Goal: Task Accomplishment & Management: Manage account settings

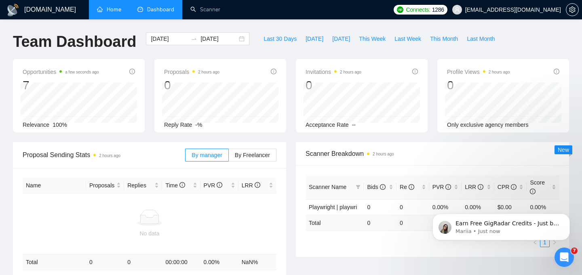
click at [108, 6] on link "Home" at bounding box center [109, 9] width 24 height 7
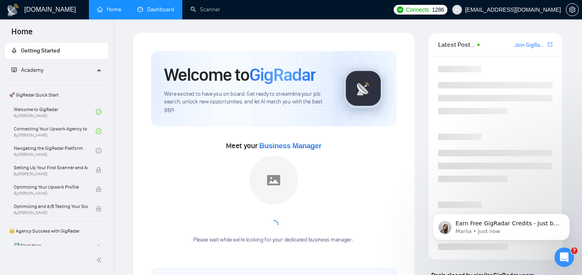
click at [169, 11] on link "Dashboard" at bounding box center [156, 9] width 37 height 7
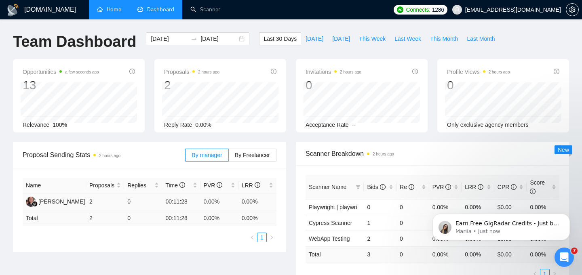
scroll to position [32, 0]
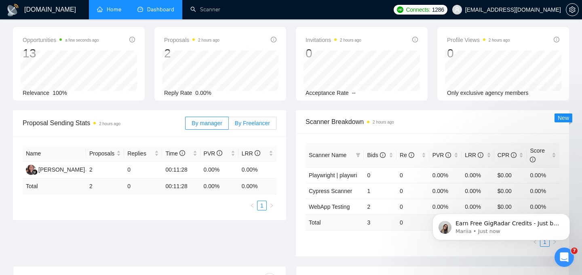
click at [263, 119] on label "By Freelancer" at bounding box center [253, 123] width 48 height 13
click at [229, 125] on input "By Freelancer" at bounding box center [229, 125] width 0 height 0
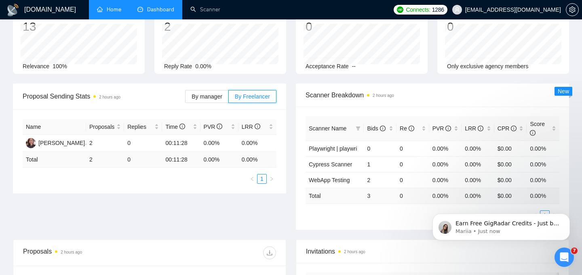
scroll to position [0, 0]
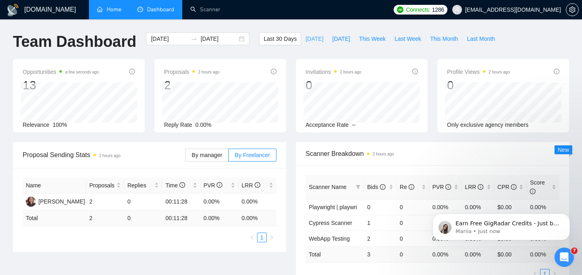
click at [311, 36] on span "[DATE]" at bounding box center [315, 38] width 18 height 9
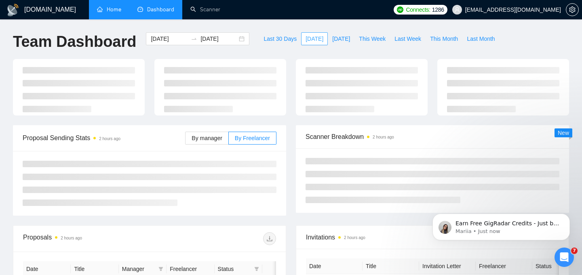
type input "[DATE]"
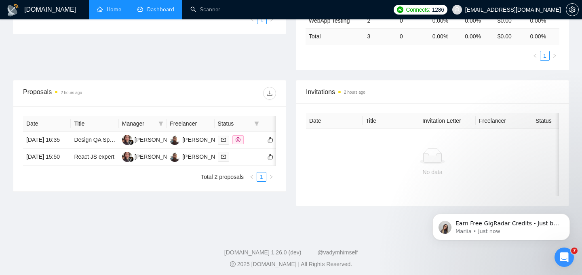
scroll to position [222, 0]
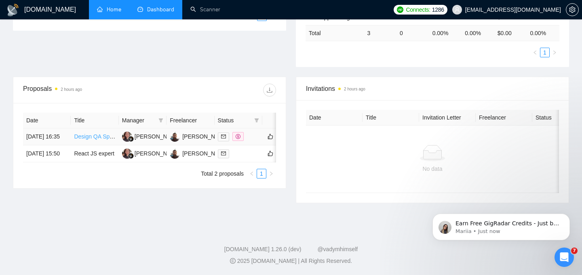
click at [93, 138] on link "Design QA Specialist: Catch Every Pixel Mismatch Between Figma and Webflow" at bounding box center [175, 136] width 202 height 6
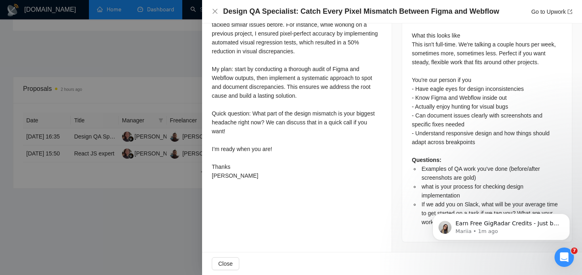
scroll to position [488, 0]
click at [567, 218] on icon "Dismiss notification" at bounding box center [568, 216] width 4 height 4
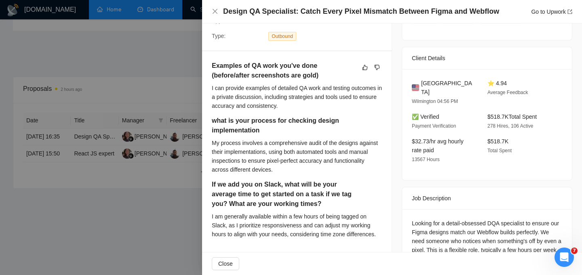
scroll to position [182, 0]
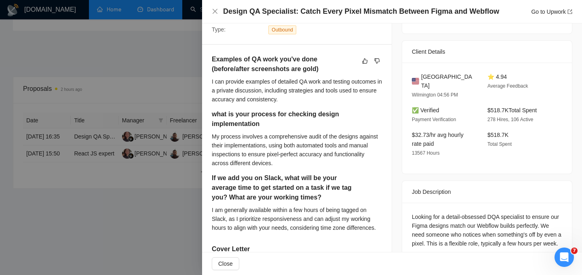
click at [183, 216] on div at bounding box center [291, 137] width 582 height 275
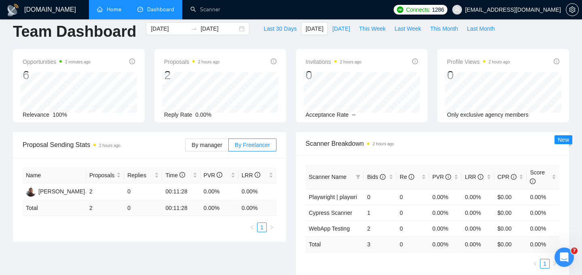
scroll to position [0, 0]
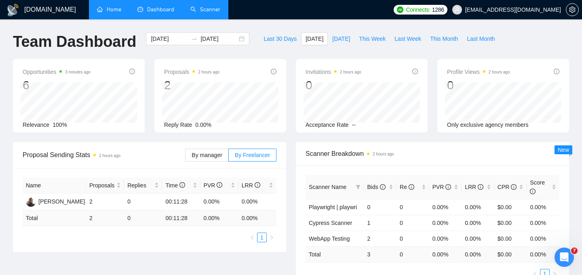
click at [207, 7] on link "Scanner" at bounding box center [206, 9] width 30 height 7
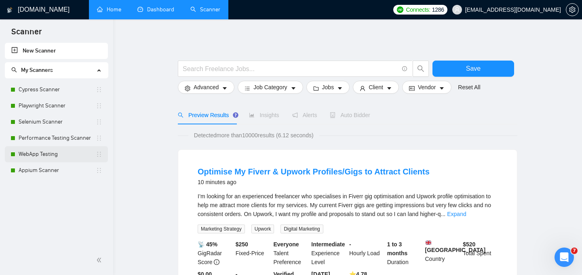
click at [53, 157] on link "WebApp Testing" at bounding box center [57, 154] width 77 height 16
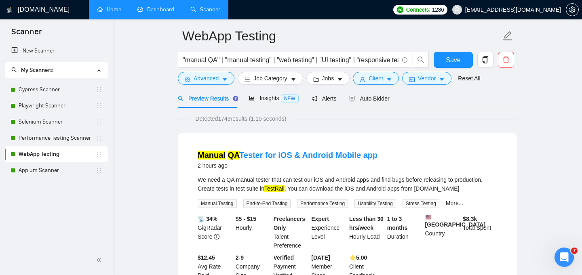
scroll to position [20, 0]
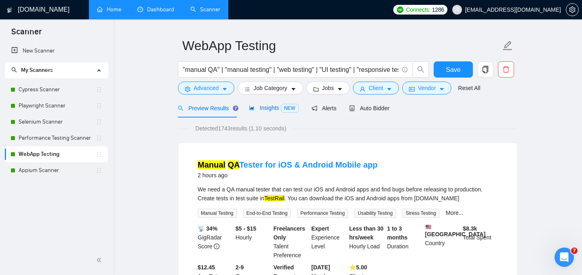
click at [279, 110] on span "Insights NEW" at bounding box center [273, 108] width 49 height 6
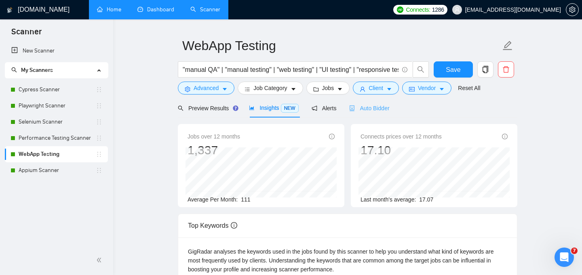
click at [368, 114] on div "Auto Bidder" at bounding box center [369, 108] width 40 height 19
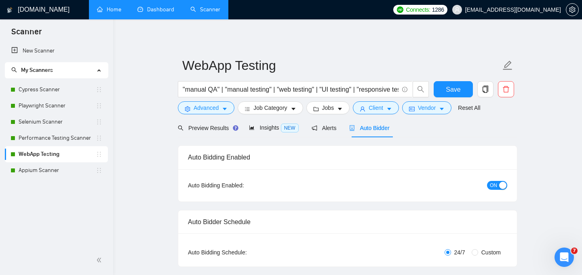
click at [150, 11] on link "Dashboard" at bounding box center [156, 9] width 37 height 7
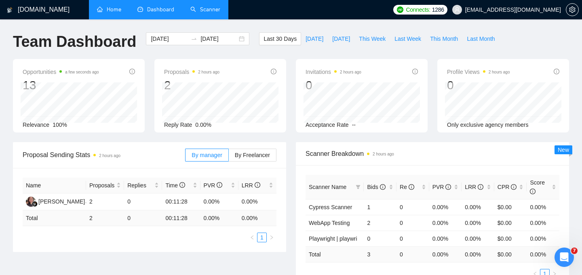
click at [220, 11] on link "Scanner" at bounding box center [206, 9] width 30 height 7
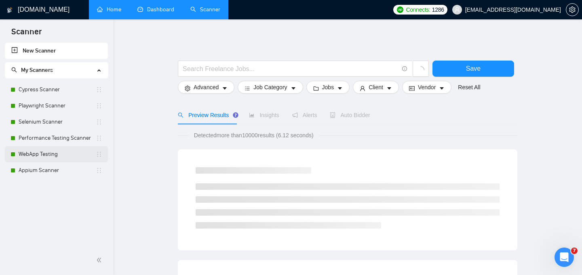
click at [37, 152] on link "WebApp Testing" at bounding box center [57, 154] width 77 height 16
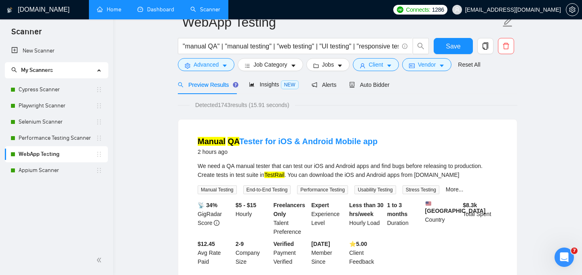
scroll to position [13, 0]
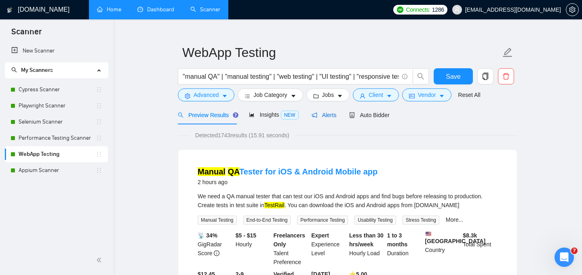
click at [333, 118] on span "Alerts" at bounding box center [324, 115] width 25 height 6
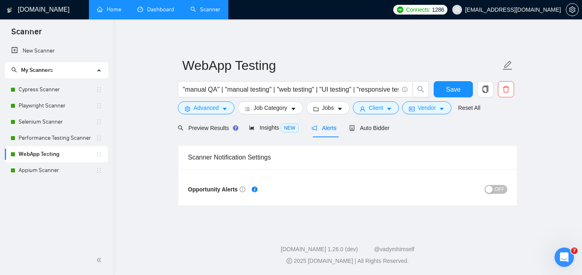
click at [498, 190] on span "OFF" at bounding box center [500, 189] width 10 height 9
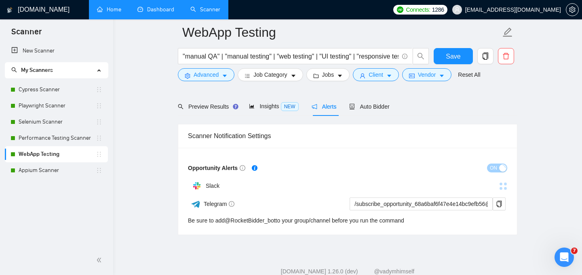
scroll to position [50, 0]
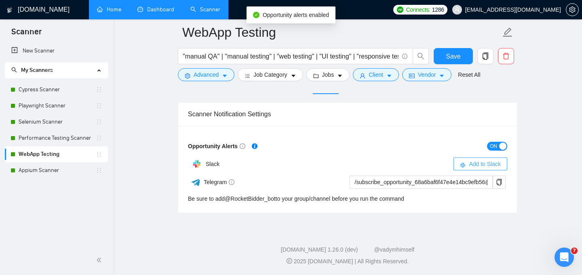
click at [478, 160] on span "Add to Slack" at bounding box center [485, 164] width 32 height 9
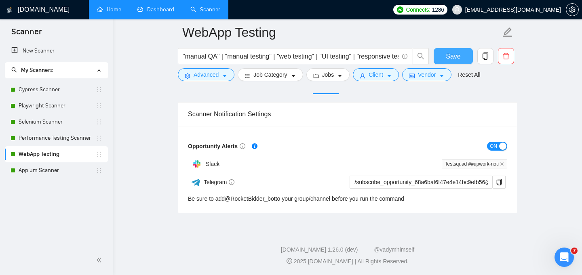
click at [448, 55] on span "Save" at bounding box center [453, 56] width 15 height 10
click at [449, 56] on span "Save" at bounding box center [453, 56] width 15 height 10
click at [60, 172] on link "Appium Scanner" at bounding box center [57, 171] width 77 height 16
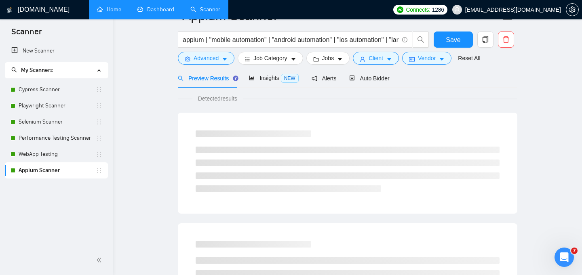
scroll to position [20, 0]
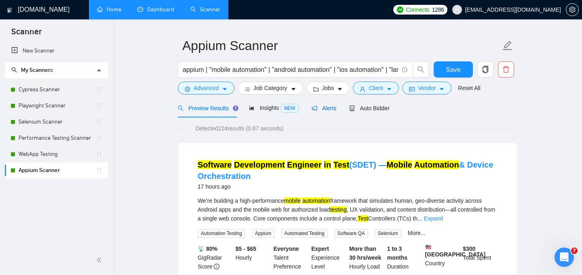
click at [332, 110] on span "Alerts" at bounding box center [324, 108] width 25 height 6
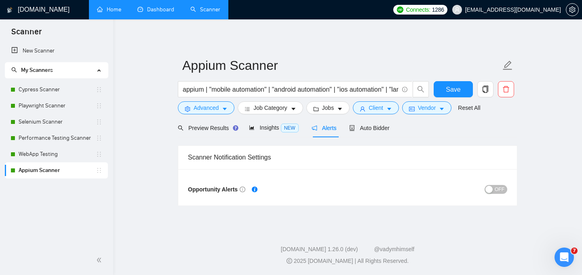
click at [504, 188] on span "OFF" at bounding box center [500, 189] width 10 height 9
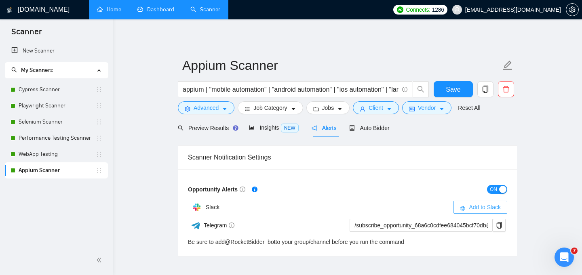
click at [493, 207] on span "Add to Slack" at bounding box center [485, 207] width 32 height 9
click at [454, 91] on span "Save" at bounding box center [453, 90] width 15 height 10
click at [44, 136] on link "Performance Testing Scanner" at bounding box center [57, 138] width 77 height 16
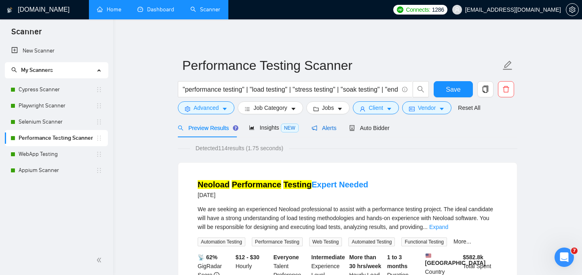
click at [328, 130] on span "Alerts" at bounding box center [324, 128] width 25 height 6
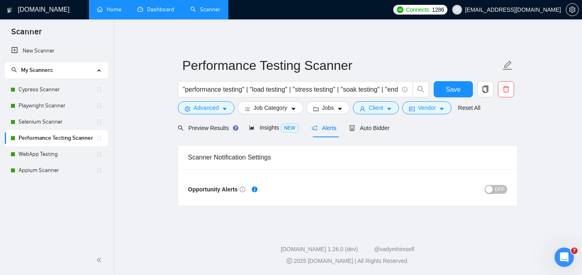
click at [504, 192] on span "OFF" at bounding box center [500, 189] width 10 height 9
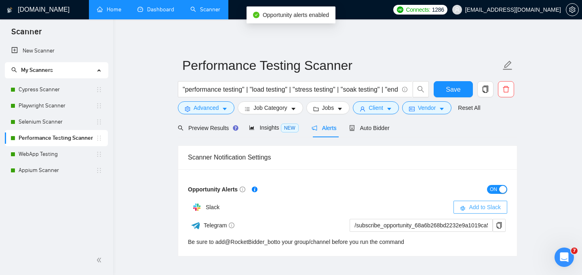
click at [491, 205] on span "Add to Slack" at bounding box center [485, 207] width 32 height 9
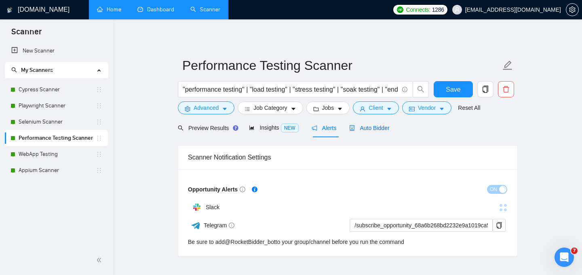
click at [374, 129] on span "Auto Bidder" at bounding box center [369, 128] width 40 height 6
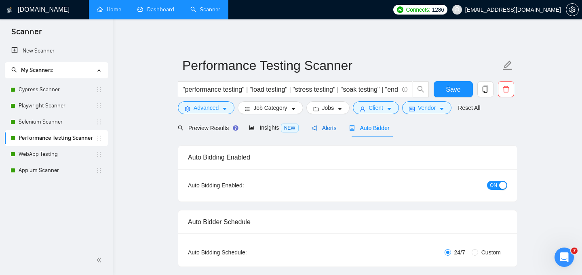
click at [328, 128] on span "Alerts" at bounding box center [324, 128] width 25 height 6
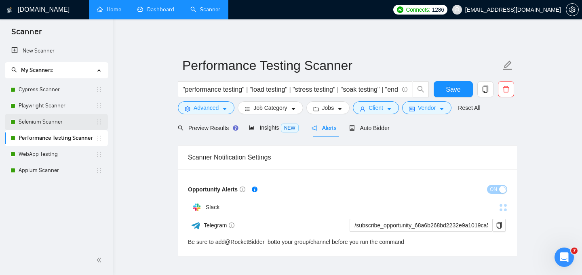
click at [47, 124] on link "Selenium Scanner" at bounding box center [57, 122] width 77 height 16
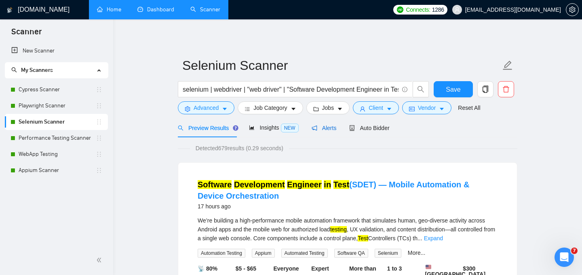
click at [322, 128] on span "Alerts" at bounding box center [324, 128] width 25 height 6
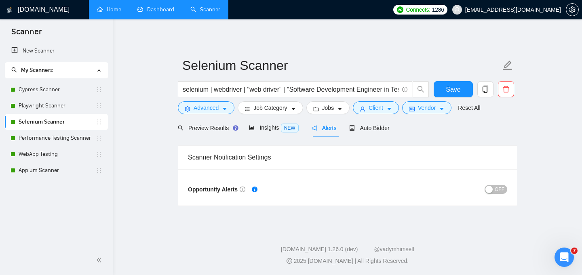
click at [501, 188] on span "OFF" at bounding box center [500, 189] width 10 height 9
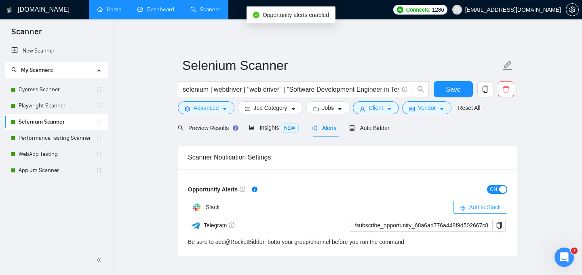
click at [486, 206] on span "Add to Slack" at bounding box center [485, 207] width 32 height 9
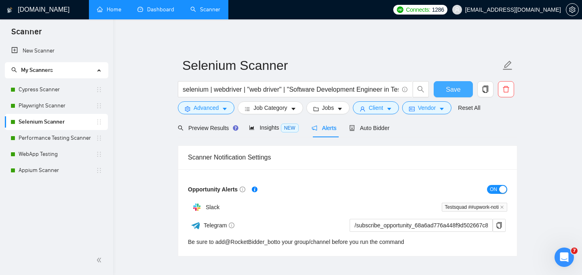
click at [450, 85] on span "Save" at bounding box center [453, 90] width 15 height 10
click at [73, 137] on link "Performance Testing Scanner" at bounding box center [57, 138] width 77 height 16
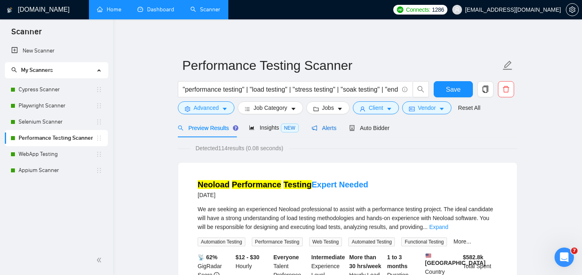
click at [327, 127] on span "Alerts" at bounding box center [324, 128] width 25 height 6
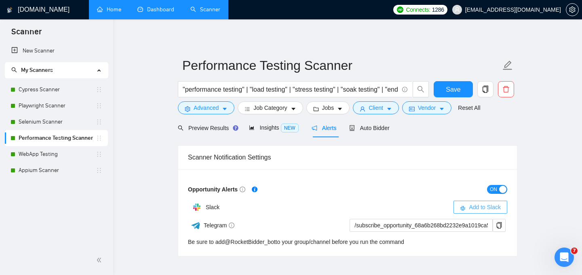
click at [464, 206] on icon "slack" at bounding box center [463, 209] width 6 height 6
click at [55, 107] on link "Playwright Scanner" at bounding box center [57, 106] width 77 height 16
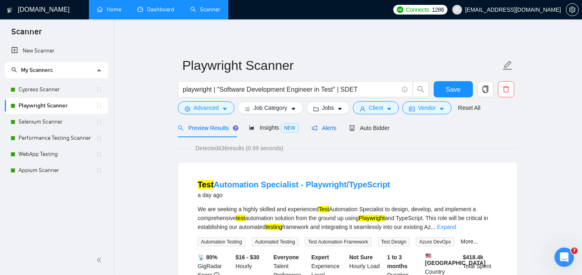
click at [328, 126] on span "Alerts" at bounding box center [324, 128] width 25 height 6
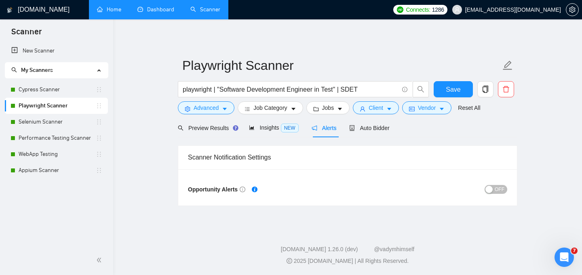
click at [500, 187] on span "OFF" at bounding box center [500, 189] width 10 height 9
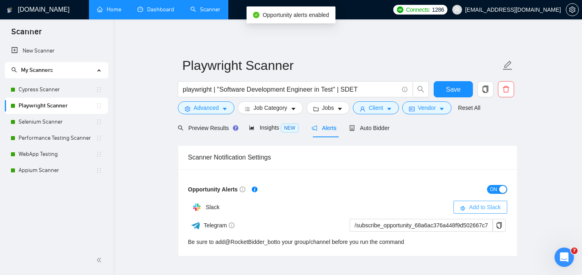
click at [473, 209] on span "Add to Slack" at bounding box center [485, 207] width 32 height 9
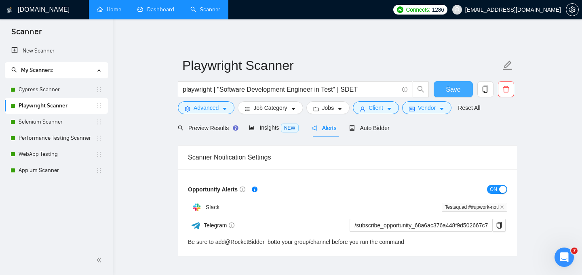
click at [450, 91] on span "Save" at bounding box center [453, 90] width 15 height 10
click at [45, 159] on link "WebApp Testing" at bounding box center [57, 154] width 77 height 16
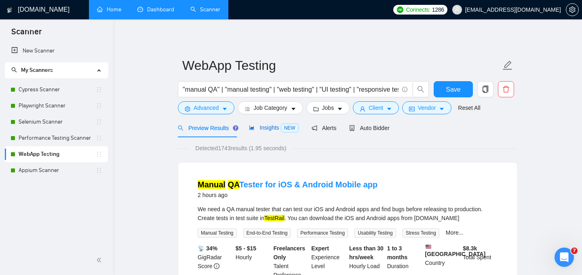
click at [272, 128] on span "Insights NEW" at bounding box center [273, 128] width 49 height 6
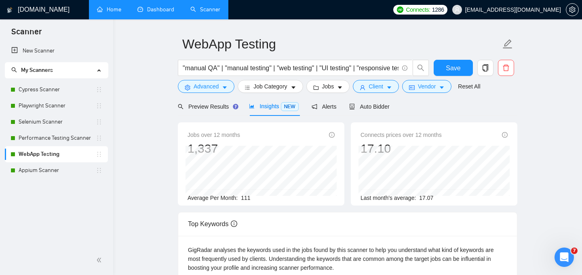
scroll to position [36, 0]
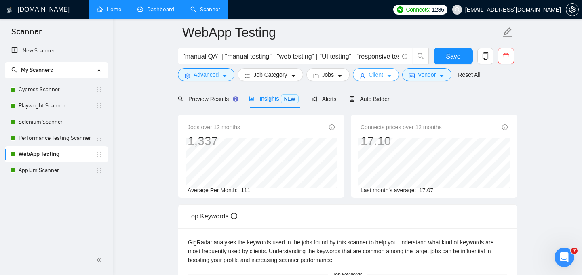
click at [389, 73] on button "Client" at bounding box center [376, 74] width 46 height 13
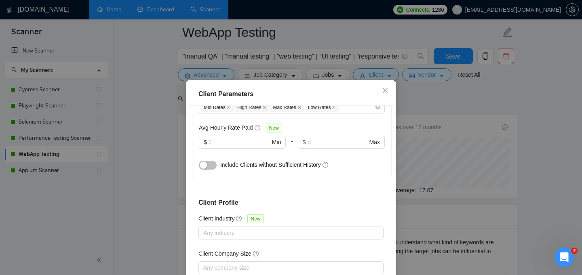
scroll to position [308, 0]
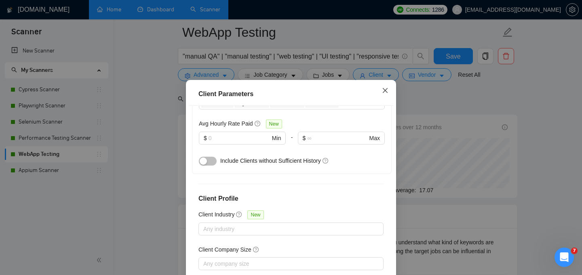
click at [388, 93] on icon "close" at bounding box center [385, 90] width 6 height 6
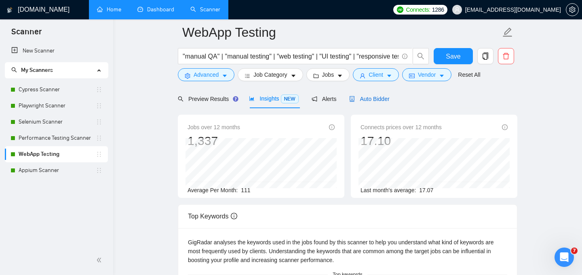
click at [374, 99] on span "Auto Bidder" at bounding box center [369, 99] width 40 height 6
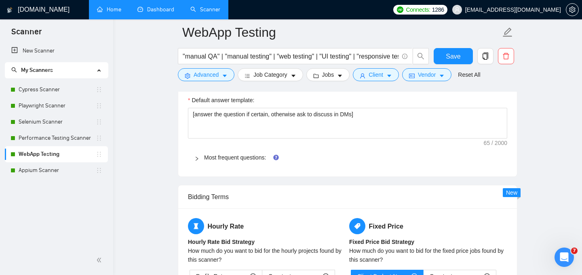
scroll to position [1153, 0]
click at [252, 159] on link "Most frequent questions:" at bounding box center [235, 157] width 62 height 6
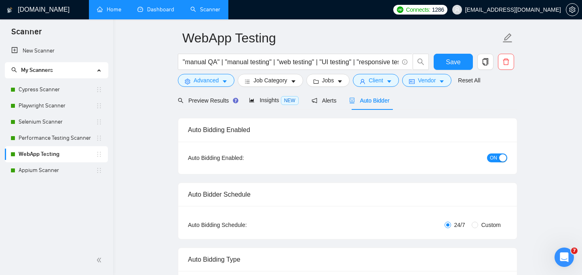
scroll to position [0, 0]
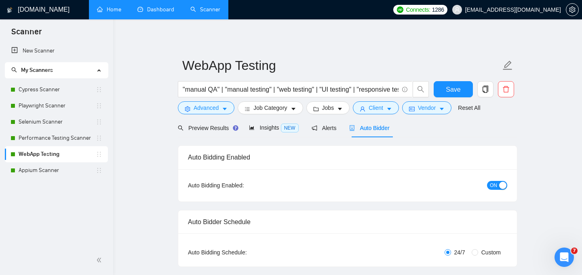
click at [155, 11] on link "Dashboard" at bounding box center [156, 9] width 37 height 7
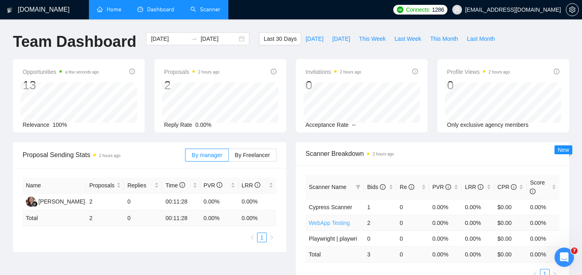
click at [340, 222] on link "WebApp Testing" at bounding box center [329, 223] width 41 height 6
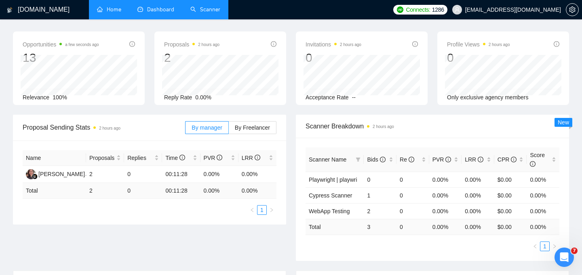
scroll to position [41, 0]
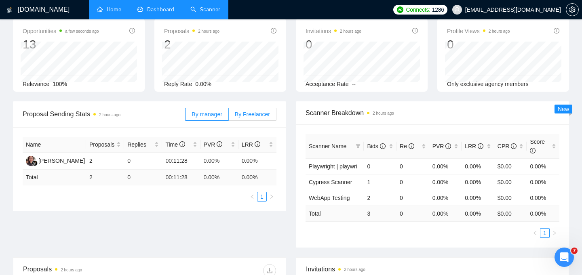
click at [252, 115] on span "By Freelancer" at bounding box center [252, 114] width 35 height 6
click at [229, 116] on input "By Freelancer" at bounding box center [229, 116] width 0 height 0
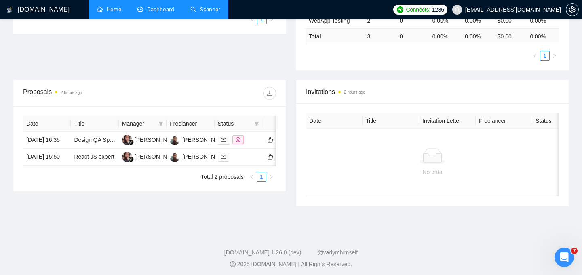
scroll to position [219, 0]
click at [93, 159] on link "React JS expert" at bounding box center [94, 156] width 40 height 6
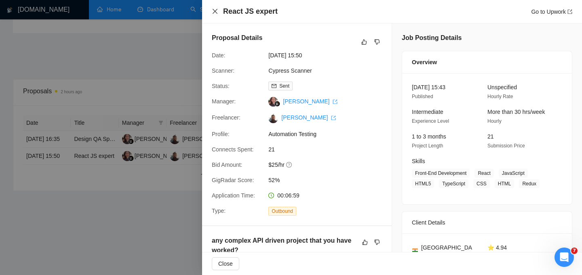
click at [215, 10] on icon "close" at bounding box center [215, 11] width 6 height 6
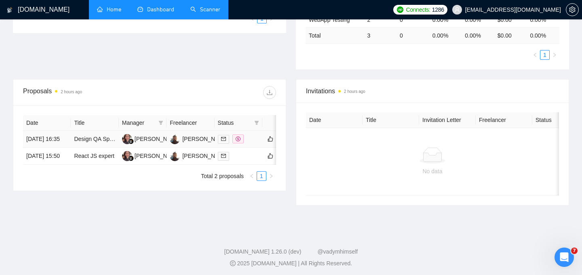
click at [252, 144] on div at bounding box center [238, 139] width 41 height 9
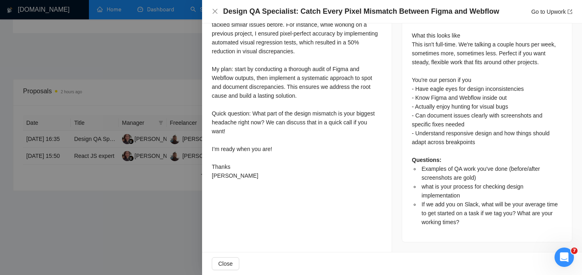
scroll to position [488, 0]
click at [183, 220] on div at bounding box center [291, 137] width 582 height 275
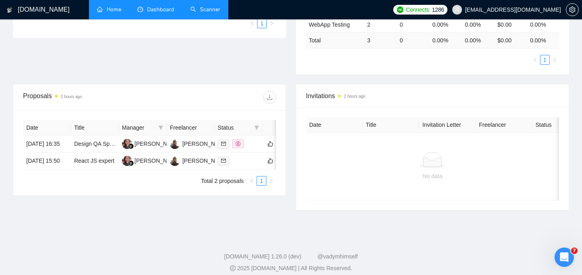
scroll to position [0, 0]
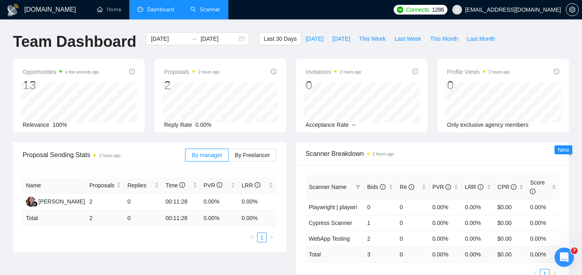
click at [208, 10] on link "Scanner" at bounding box center [206, 9] width 30 height 7
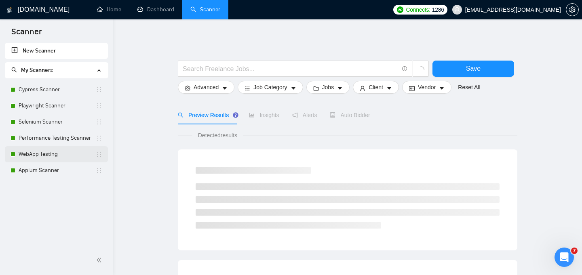
click at [46, 159] on link "WebApp Testing" at bounding box center [57, 154] width 77 height 16
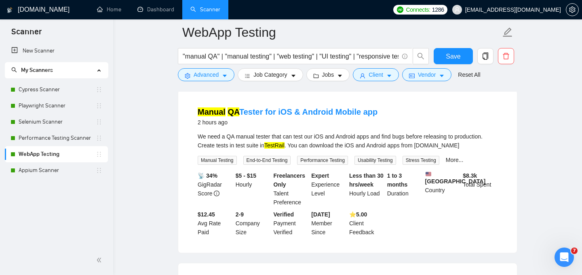
scroll to position [77, 0]
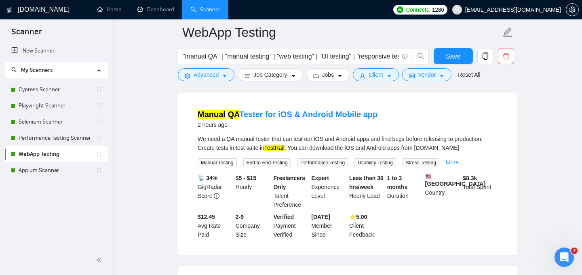
click at [464, 161] on link "More..." at bounding box center [455, 162] width 18 height 6
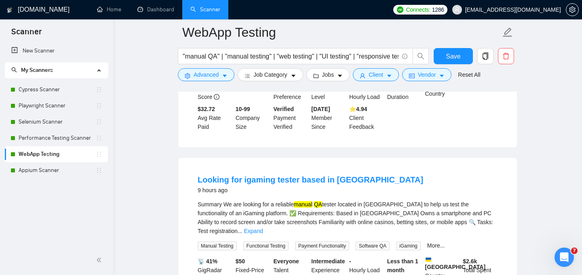
scroll to position [366, 0]
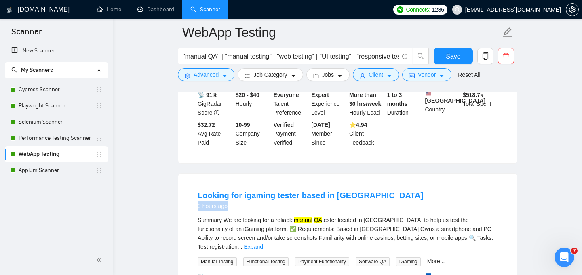
drag, startPoint x: 198, startPoint y: 202, endPoint x: 238, endPoint y: 201, distance: 40.0
click at [238, 201] on div "9 hours ago" at bounding box center [311, 206] width 226 height 10
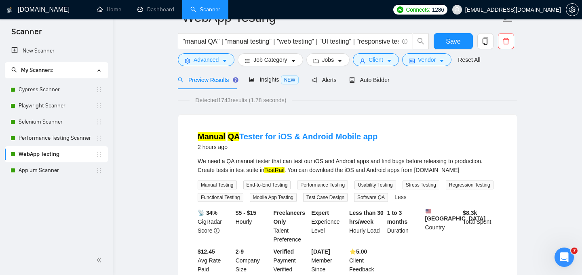
scroll to position [0, 0]
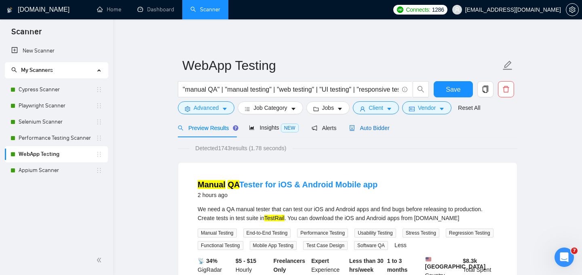
click at [376, 127] on span "Auto Bidder" at bounding box center [369, 128] width 40 height 6
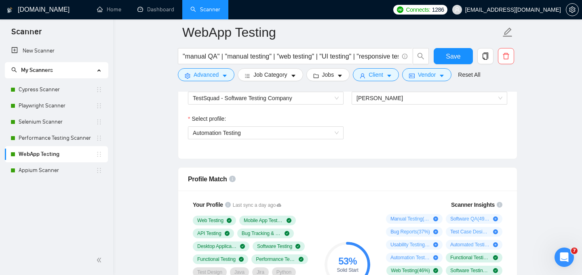
scroll to position [452, 0]
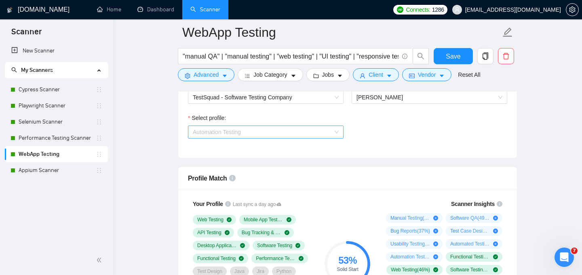
click at [259, 134] on span "Automation Testing" at bounding box center [266, 132] width 146 height 12
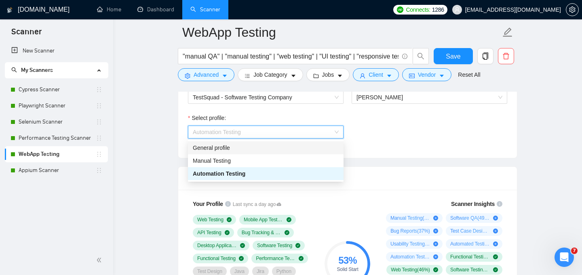
click at [258, 149] on div "General profile" at bounding box center [266, 148] width 146 height 9
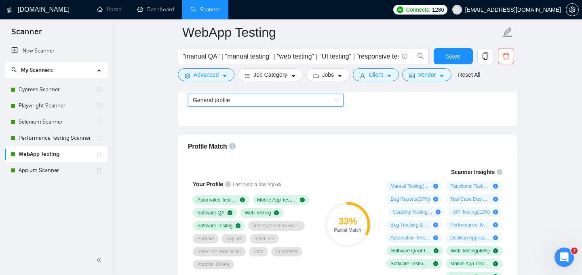
scroll to position [484, 0]
click at [286, 102] on span "General profile" at bounding box center [266, 100] width 146 height 12
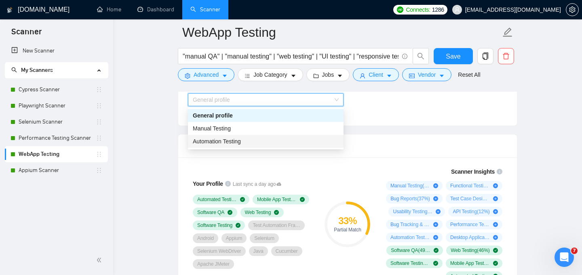
click at [282, 143] on div "Automation Testing" at bounding box center [266, 141] width 146 height 9
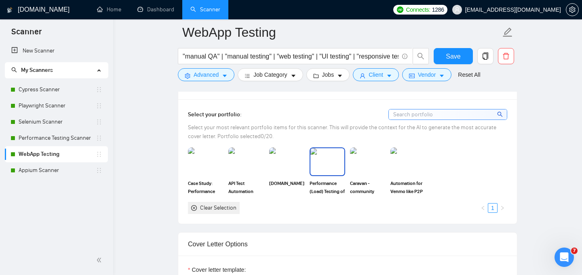
scroll to position [730, 0]
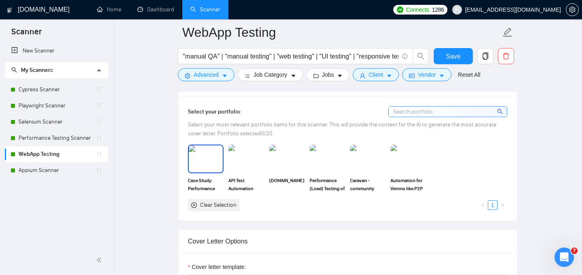
click at [213, 164] on img at bounding box center [206, 159] width 34 height 27
click at [257, 164] on img at bounding box center [246, 159] width 34 height 27
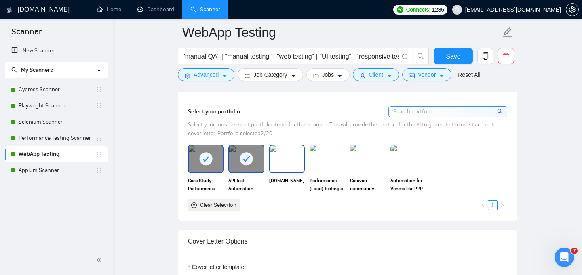
click at [289, 164] on img at bounding box center [287, 159] width 34 height 27
click at [335, 164] on img at bounding box center [328, 159] width 34 height 27
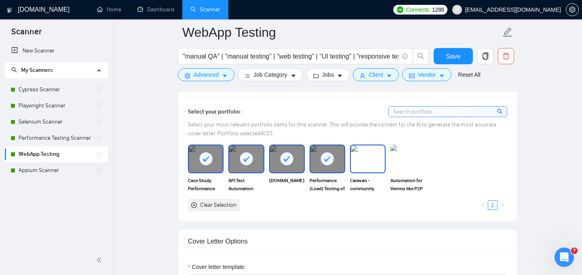
click at [371, 165] on img at bounding box center [368, 159] width 34 height 27
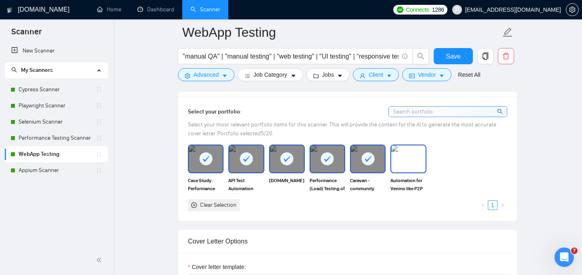
click at [411, 164] on img at bounding box center [409, 159] width 34 height 27
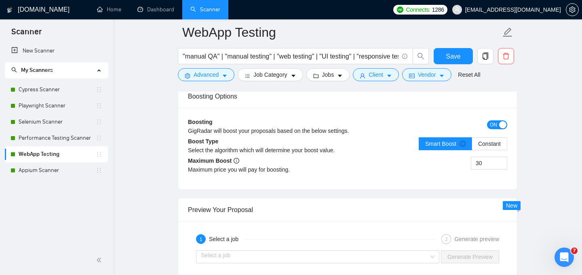
scroll to position [1464, 0]
click at [149, 8] on link "Dashboard" at bounding box center [156, 9] width 37 height 7
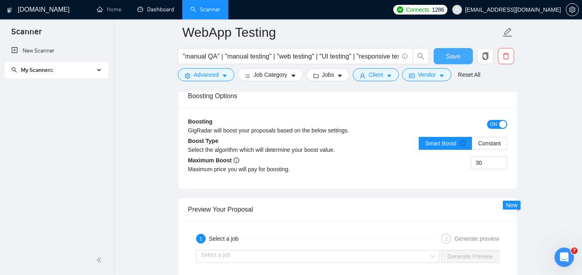
click at [458, 52] on span "Save" at bounding box center [453, 56] width 15 height 10
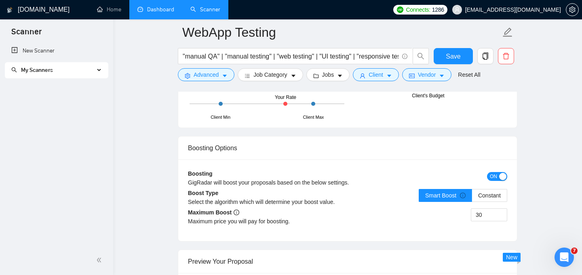
click at [153, 11] on link "Dashboard" at bounding box center [156, 9] width 37 height 7
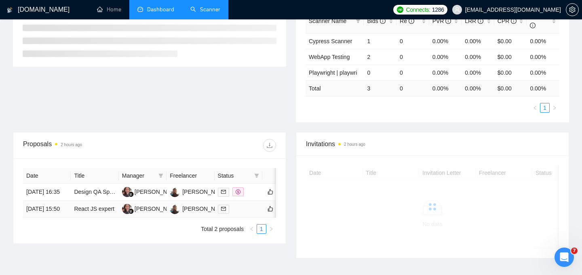
scroll to position [186, 0]
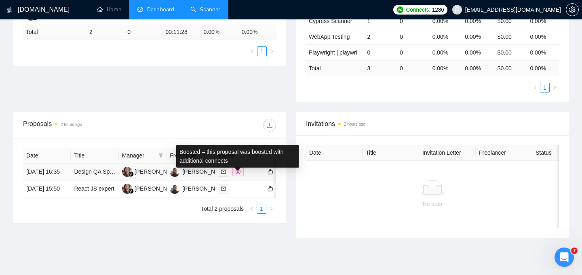
click at [240, 174] on icon "dollar" at bounding box center [238, 171] width 5 height 5
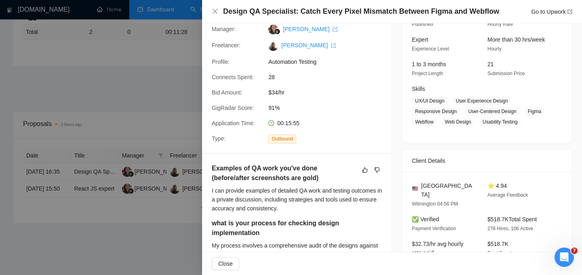
scroll to position [74, 0]
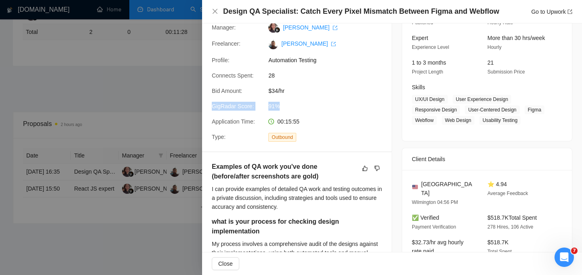
drag, startPoint x: 286, startPoint y: 116, endPoint x: 209, endPoint y: 118, distance: 76.9
click at [209, 111] on div "GigRadar Score: 91%" at bounding box center [294, 106] width 170 height 9
click at [332, 126] on div "00:15:55" at bounding box center [307, 121] width 85 height 9
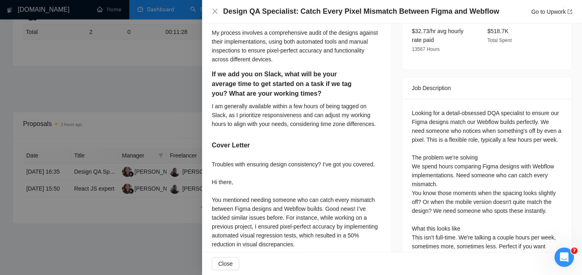
scroll to position [221, 0]
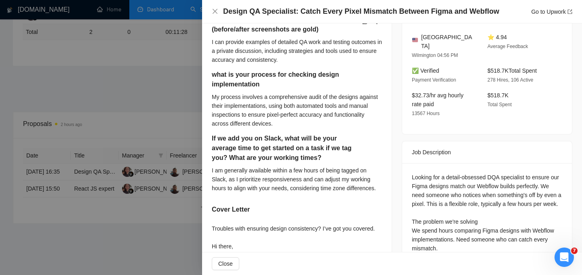
click at [171, 115] on div at bounding box center [291, 137] width 582 height 275
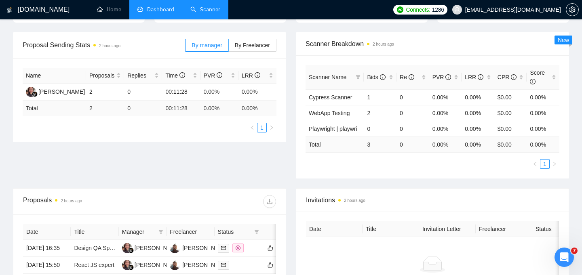
scroll to position [0, 0]
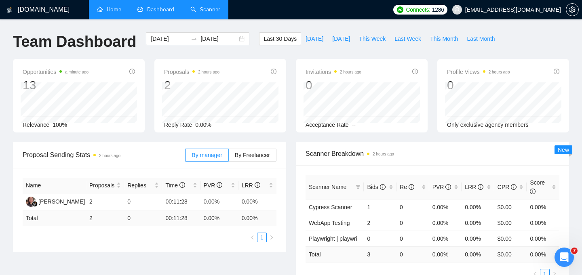
click at [106, 11] on link "Home" at bounding box center [109, 9] width 24 height 7
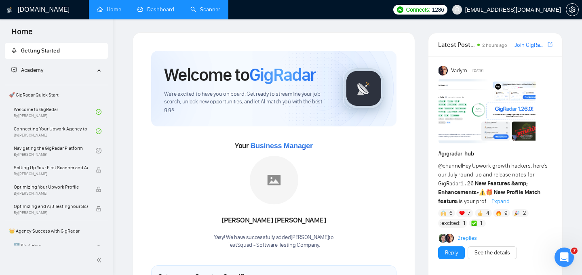
click at [157, 13] on link "Dashboard" at bounding box center [156, 9] width 37 height 7
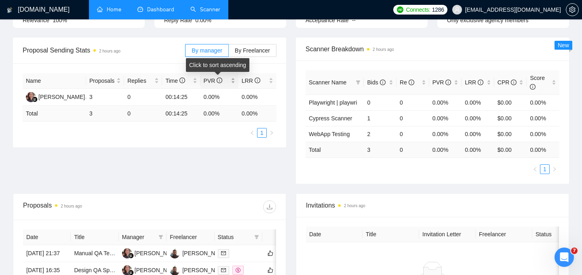
scroll to position [213, 0]
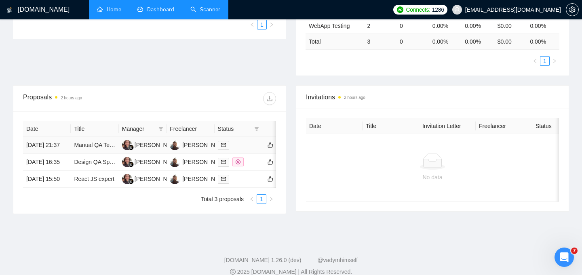
click at [244, 148] on div at bounding box center [238, 145] width 41 height 9
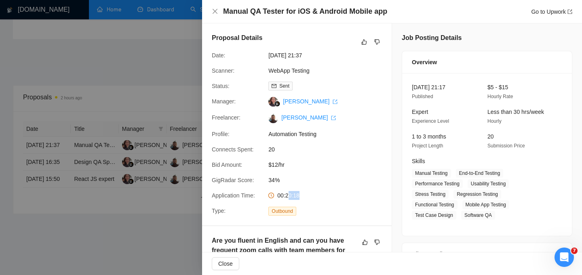
drag, startPoint x: 289, startPoint y: 204, endPoint x: 304, endPoint y: 204, distance: 15.4
click at [304, 200] on div "00:20:18" at bounding box center [307, 195] width 85 height 9
click at [320, 209] on div "Proposal Details Date: 21 Aug, 2025 21:37 Scanner: WebApp Testing Status: Sent …" at bounding box center [297, 124] width 190 height 202
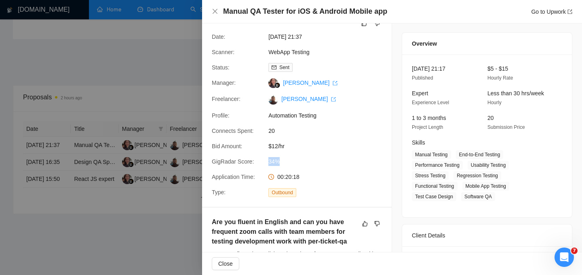
drag, startPoint x: 269, startPoint y: 171, endPoint x: 288, endPoint y: 171, distance: 19.8
click at [288, 166] on span "34%" at bounding box center [329, 161] width 121 height 9
click at [330, 182] on div "00:20:18" at bounding box center [307, 177] width 85 height 9
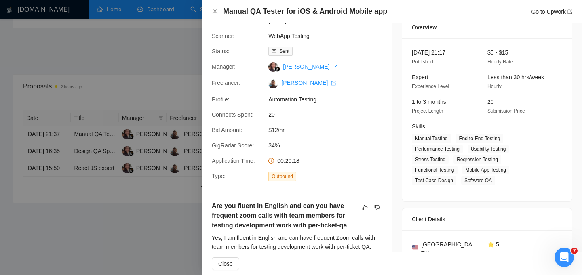
scroll to position [0, 0]
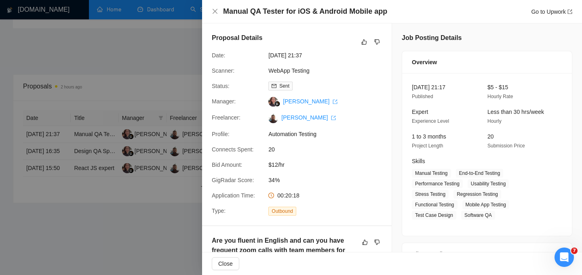
click at [141, 230] on div at bounding box center [291, 137] width 582 height 275
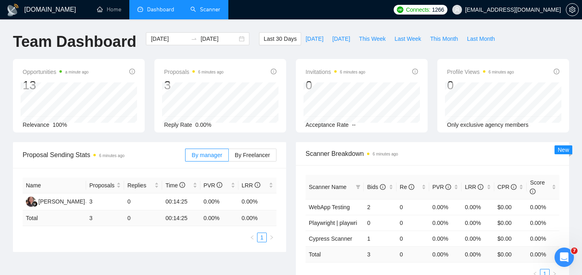
click at [204, 11] on link "Scanner" at bounding box center [206, 9] width 30 height 7
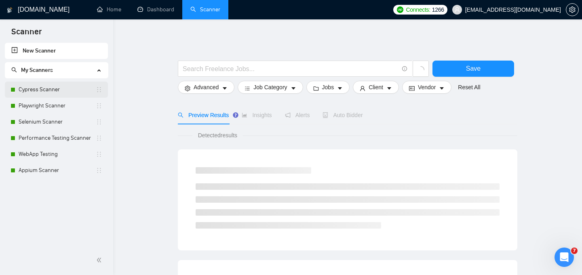
click at [56, 87] on link "Cypress Scanner" at bounding box center [57, 90] width 77 height 16
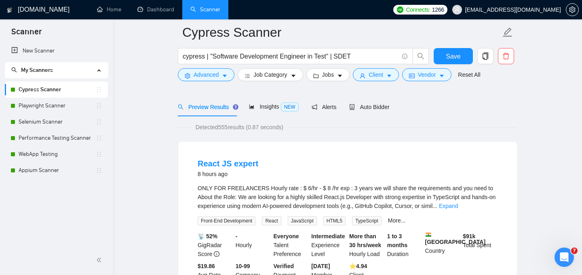
scroll to position [43, 0]
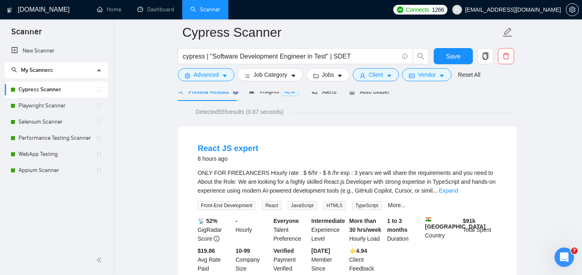
click at [458, 191] on link "Expand" at bounding box center [448, 191] width 19 height 6
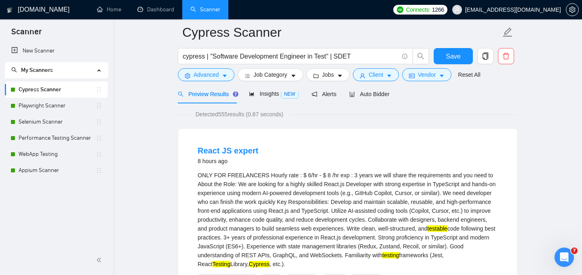
scroll to position [40, 0]
click at [273, 94] on span "Insights NEW" at bounding box center [273, 94] width 49 height 6
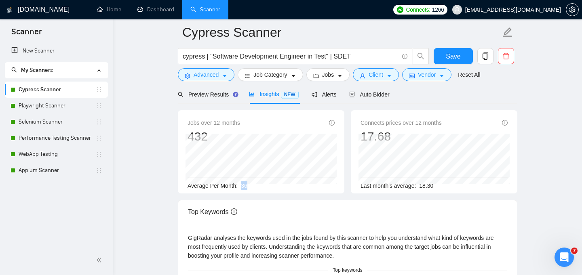
drag, startPoint x: 243, startPoint y: 186, endPoint x: 251, endPoint y: 186, distance: 7.7
click at [251, 186] on div "Average Per Month: 36" at bounding box center [261, 186] width 147 height 9
click at [47, 108] on link "Playwright Scanner" at bounding box center [57, 106] width 77 height 16
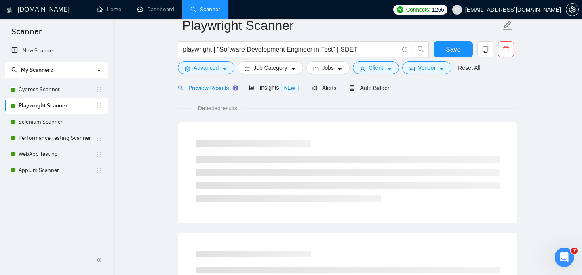
scroll to position [20, 0]
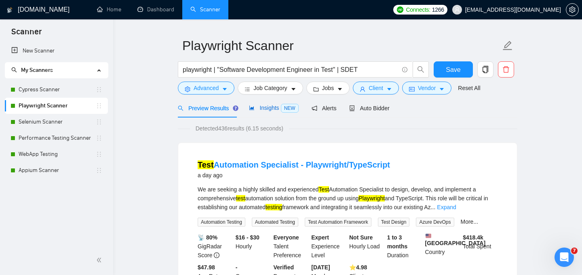
click at [268, 106] on span "Insights NEW" at bounding box center [273, 108] width 49 height 6
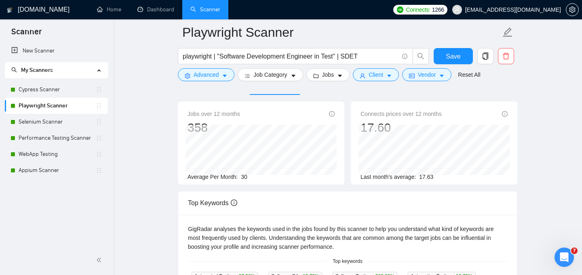
scroll to position [51, 0]
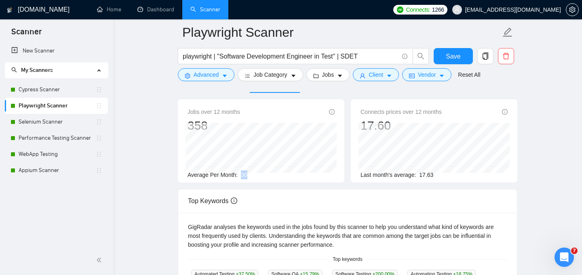
drag, startPoint x: 243, startPoint y: 177, endPoint x: 248, endPoint y: 177, distance: 4.9
click at [248, 177] on span "30" at bounding box center [244, 175] width 6 height 6
click at [49, 158] on link "WebApp Testing" at bounding box center [57, 154] width 77 height 16
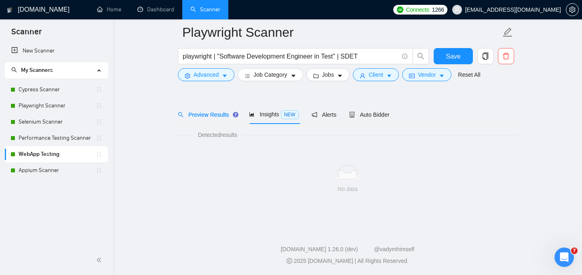
scroll to position [20, 0]
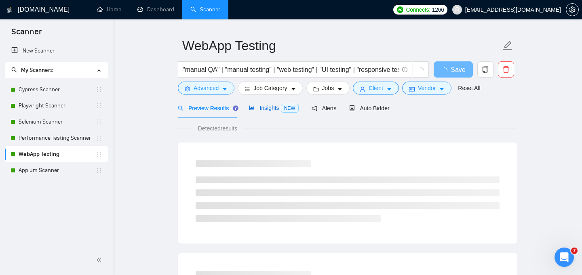
click at [273, 110] on span "Insights NEW" at bounding box center [273, 108] width 49 height 6
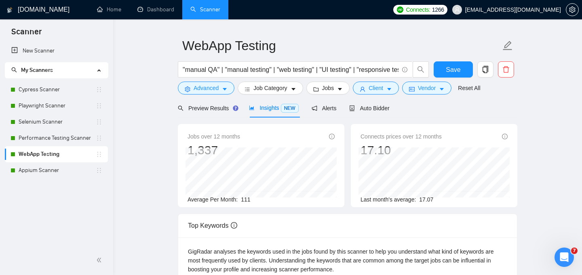
scroll to position [43, 0]
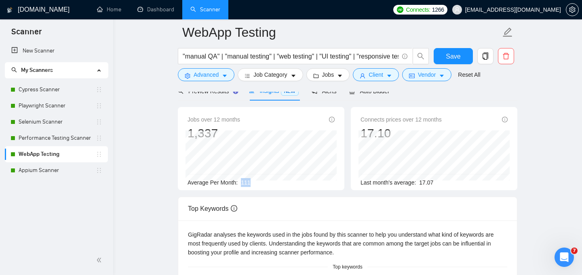
drag, startPoint x: 242, startPoint y: 184, endPoint x: 256, endPoint y: 183, distance: 13.8
click at [256, 183] on div "Average Per Month: 111" at bounding box center [261, 182] width 147 height 9
click at [265, 202] on div "Top Keywords" at bounding box center [348, 208] width 320 height 23
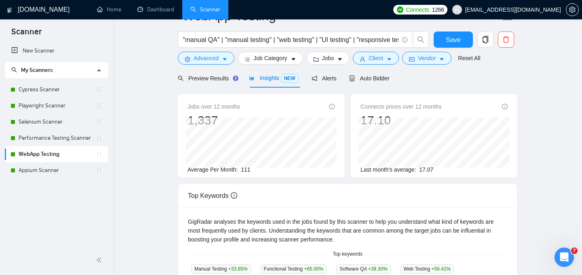
scroll to position [0, 0]
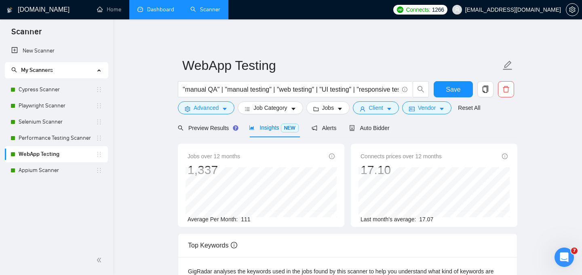
click at [168, 11] on link "Dashboard" at bounding box center [156, 9] width 37 height 7
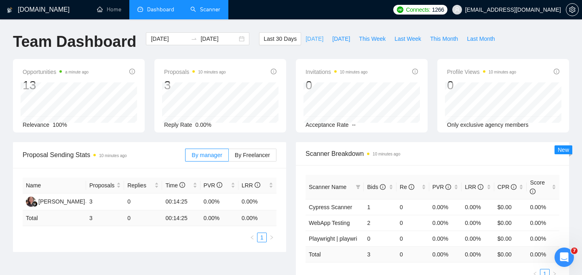
click at [306, 38] on span "[DATE]" at bounding box center [315, 38] width 18 height 9
type input "[DATE]"
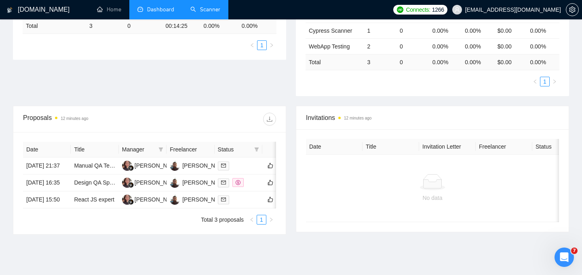
scroll to position [192, 0]
click at [243, 170] on div at bounding box center [238, 166] width 41 height 9
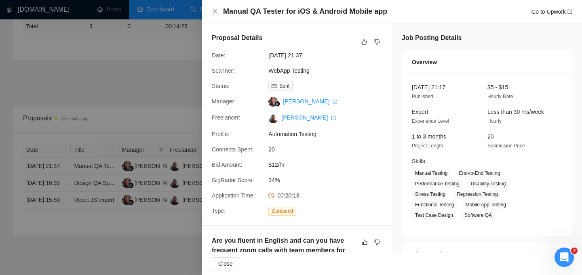
click at [136, 256] on div at bounding box center [291, 137] width 582 height 275
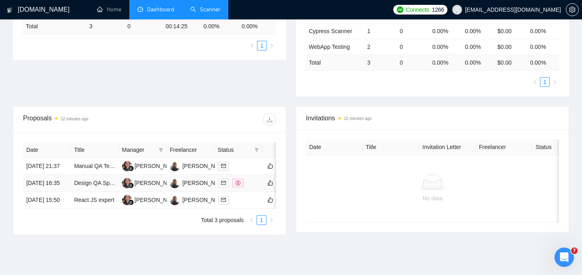
click at [249, 188] on div at bounding box center [238, 183] width 41 height 9
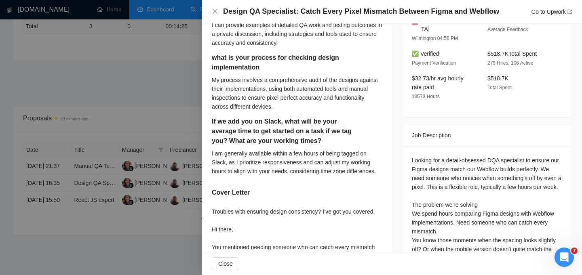
scroll to position [239, 0]
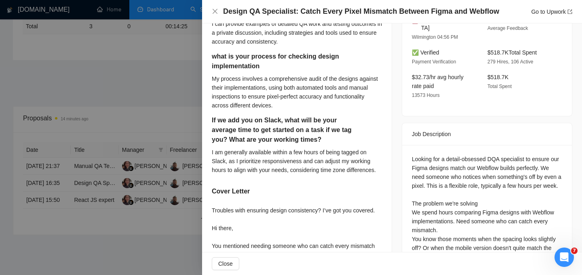
click at [160, 116] on div at bounding box center [291, 137] width 582 height 275
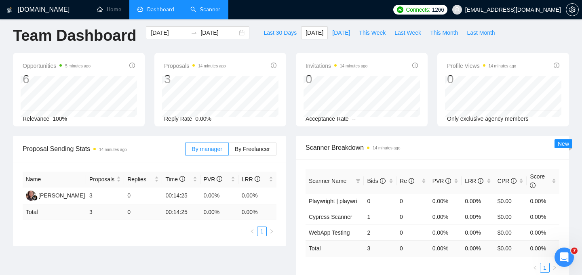
scroll to position [0, 0]
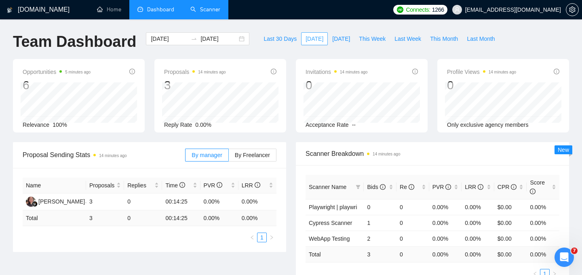
click at [314, 38] on span "[DATE]" at bounding box center [315, 38] width 18 height 9
click at [248, 154] on span "By Freelancer" at bounding box center [252, 155] width 35 height 6
click at [229, 157] on input "By Freelancer" at bounding box center [229, 157] width 0 height 0
click at [336, 38] on span "[DATE]" at bounding box center [341, 38] width 18 height 9
type input "[DATE]"
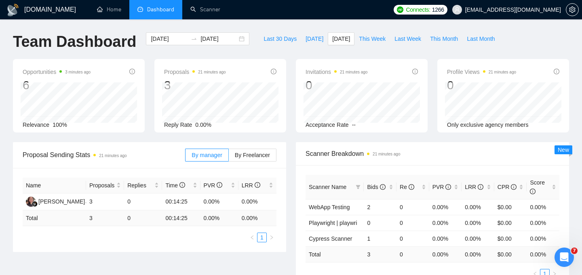
type input "[DATE]"
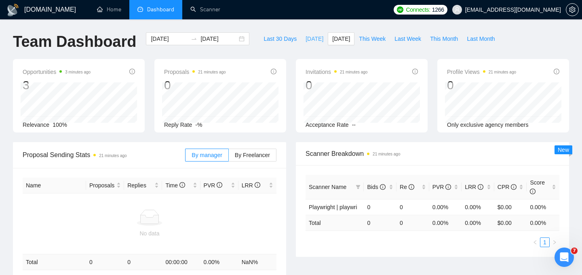
click at [307, 40] on span "[DATE]" at bounding box center [315, 38] width 18 height 9
type input "[DATE]"
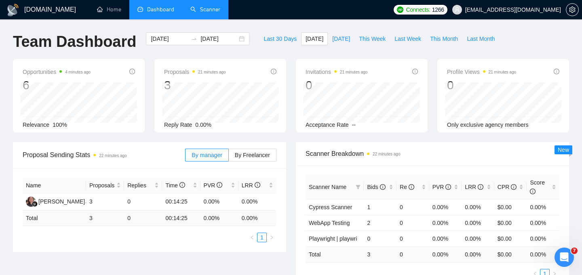
click at [202, 8] on link "Scanner" at bounding box center [206, 9] width 30 height 7
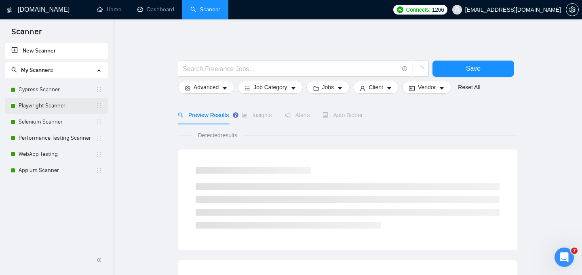
click at [59, 107] on link "Playwright Scanner" at bounding box center [57, 106] width 77 height 16
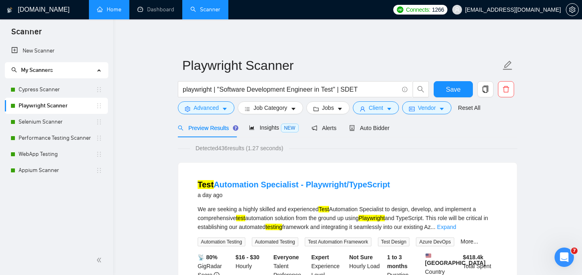
click at [108, 12] on link "Home" at bounding box center [109, 9] width 24 height 7
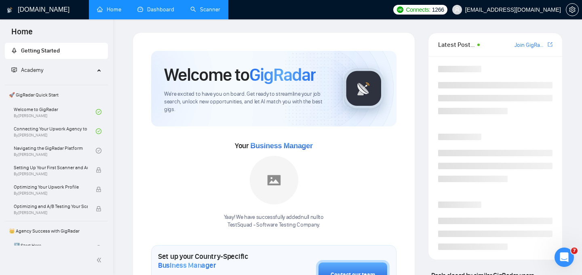
click at [159, 13] on link "Dashboard" at bounding box center [156, 9] width 37 height 7
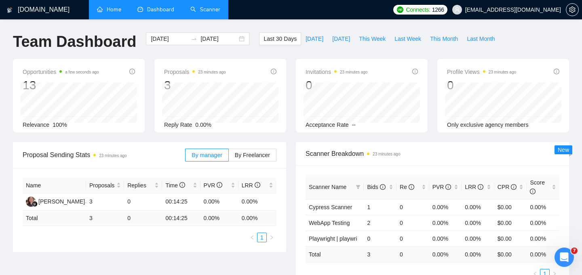
click at [207, 8] on link "Scanner" at bounding box center [206, 9] width 30 height 7
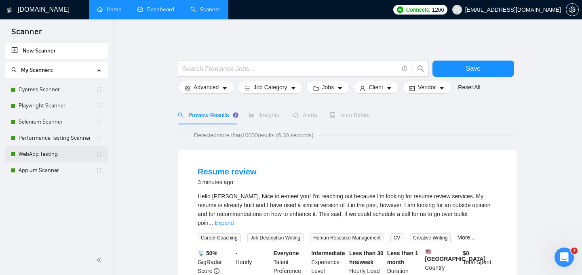
click at [51, 157] on link "WebApp Testing" at bounding box center [57, 154] width 77 height 16
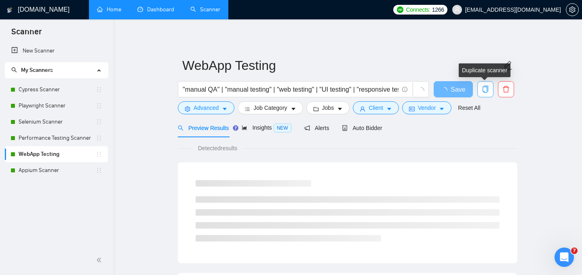
click at [489, 89] on span "copy" at bounding box center [485, 89] width 15 height 7
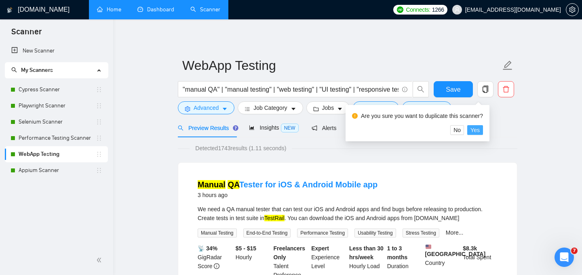
click at [479, 129] on span "Yes" at bounding box center [475, 130] width 9 height 9
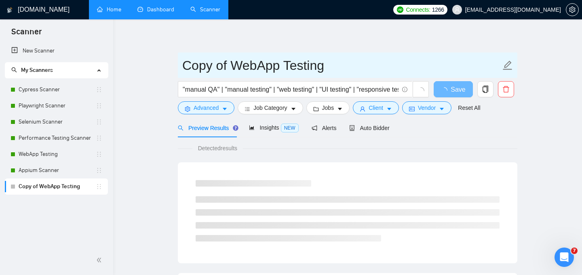
click at [509, 65] on icon "edit" at bounding box center [508, 65] width 9 height 9
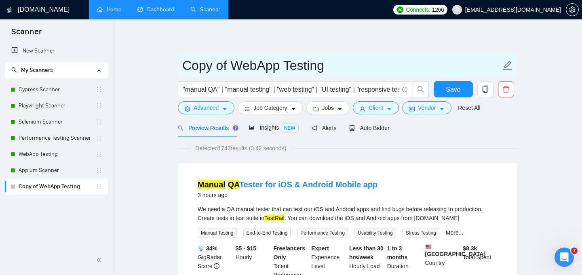
drag, startPoint x: 254, startPoint y: 65, endPoint x: 185, endPoint y: 61, distance: 69.3
click at [185, 61] on input "Copy of WebApp Testing" at bounding box center [341, 65] width 319 height 20
type input "MobileApp Testing"
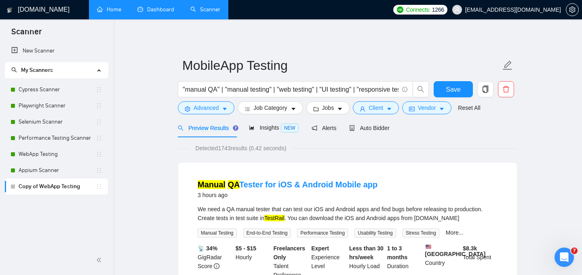
click at [387, 90] on input ""manual QA" | "manual testing" | "web testing" | "UI testing" | "responsive tes…" at bounding box center [291, 90] width 216 height 10
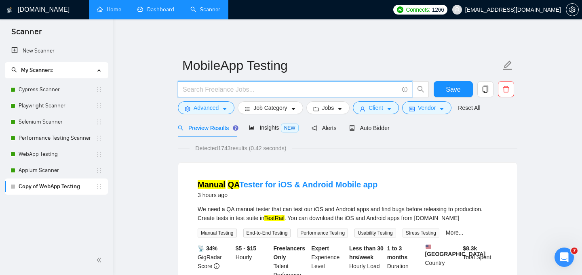
paste input ""manual QA" | "manual testing" | "mobile testing" | iOS | Android | TestFlight …"
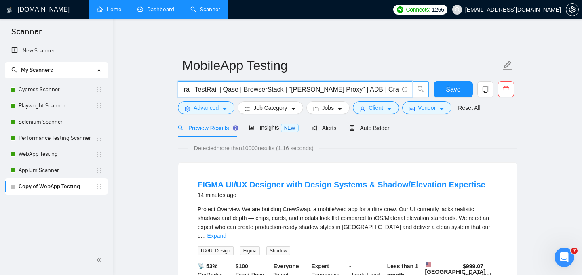
drag, startPoint x: 349, startPoint y: 89, endPoint x: 417, endPoint y: 95, distance: 68.3
click at [417, 95] on span ""manual QA" | "manual testing" | "mobile testing" | iOS | Android | TestFlight …" at bounding box center [304, 89] width 252 height 16
click at [226, 233] on link "Expand" at bounding box center [216, 236] width 19 height 6
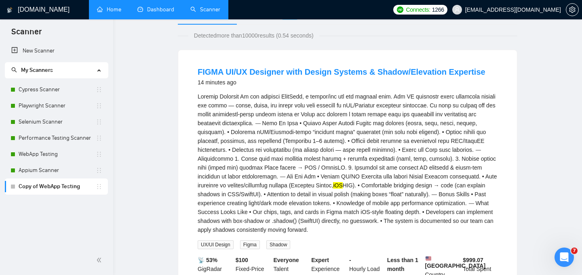
scroll to position [0, 0]
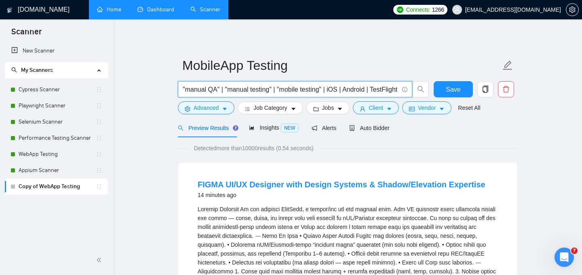
click at [244, 89] on input ""manual QA" | "manual testing" | "mobile testing" | iOS | Android | TestFlight …" at bounding box center [291, 90] width 216 height 10
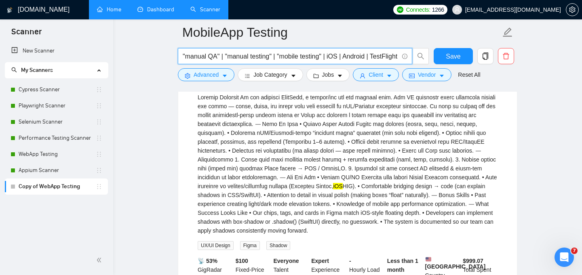
scroll to position [134, 0]
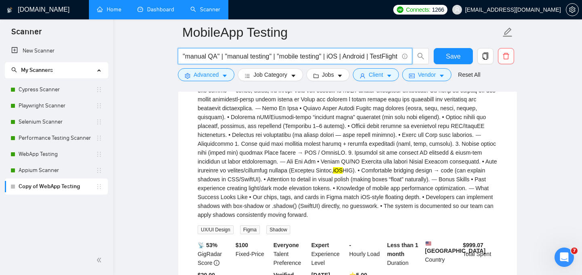
click at [331, 56] on input ""manual QA" | "manual testing" | "mobile testing" | iOS | Android | TestFlight …" at bounding box center [291, 56] width 216 height 10
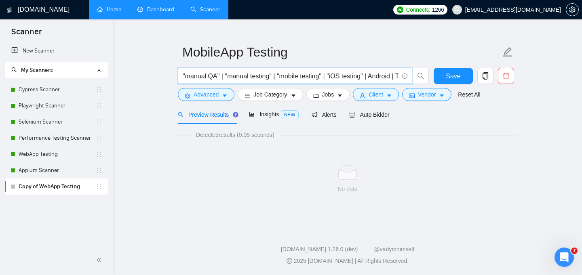
scroll to position [20, 0]
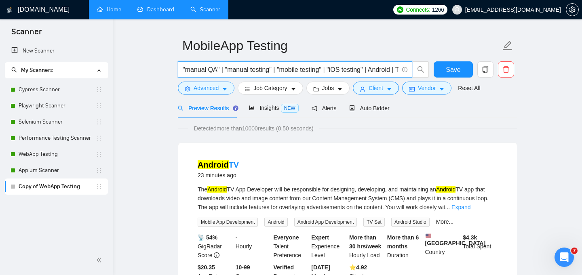
click at [353, 71] on input ""manual QA" | "manual testing" | "mobile testing" | "iOS testing" | Android | T…" at bounding box center [291, 70] width 216 height 10
click at [322, 70] on input ""manual QA" | "manual testing" | "mobile testing" | "iOS testing" | Android | T…" at bounding box center [291, 70] width 216 height 10
click at [347, 71] on input ""manual QA" | "manual testing" | "mobile testing" | "iOS testing" | "Android | …" at bounding box center [291, 70] width 216 height 10
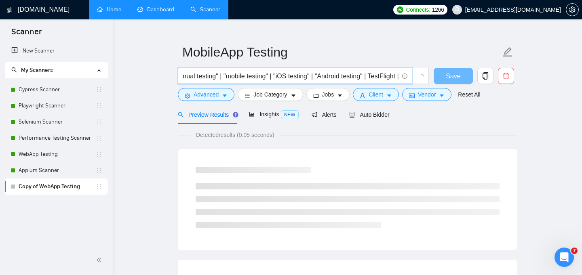
scroll to position [20, 0]
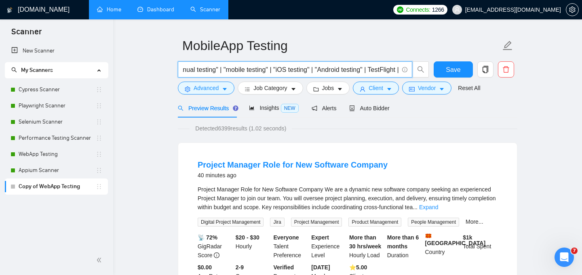
drag, startPoint x: 273, startPoint y: 71, endPoint x: 226, endPoint y: 70, distance: 47.3
click at [226, 70] on input ""manual QA" | "manual testing" | "mobile testing" | "iOS testing" | "Android te…" at bounding box center [291, 70] width 216 height 10
click at [285, 68] on input ""manual QA" | "manual testing" | "mobile testing" | "iOS testing" | "Android te…" at bounding box center [291, 70] width 216 height 10
click at [399, 68] on span ""manual QA" | "manual testing" | "mobile testing" | "iOS testing" | "Android te…" at bounding box center [295, 69] width 235 height 16
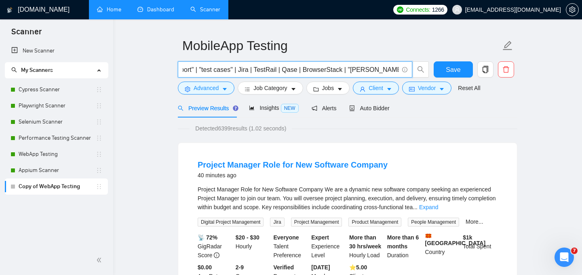
scroll to position [0, 302]
drag, startPoint x: 356, startPoint y: 70, endPoint x: 396, endPoint y: 70, distance: 39.6
click at [396, 70] on input ""manual QA" | "manual testing" | "mobile testing" | "iOS testing" | "Android te…" at bounding box center [291, 70] width 216 height 10
paste input ""mobile testing""
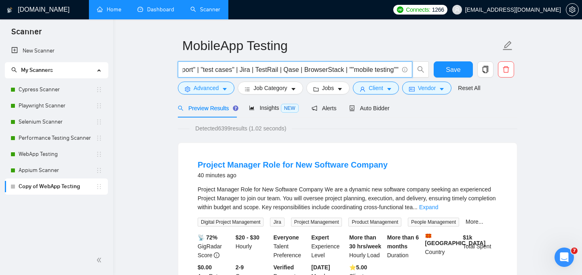
click at [376, 69] on input ""manual QA" | "manual testing" | "mobile testing" | "iOS testing" | "Android te…" at bounding box center [291, 70] width 216 height 10
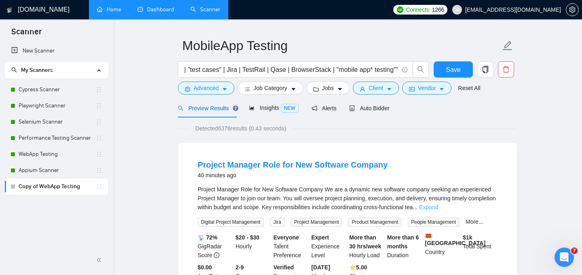
scroll to position [0, 0]
click at [438, 207] on link "Expand" at bounding box center [428, 207] width 19 height 6
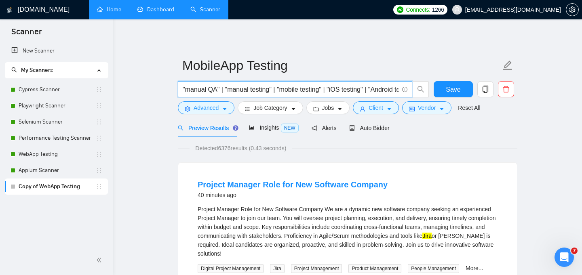
click at [307, 87] on input ""manual QA" | "manual testing" | "mobile testing" | "iOS testing" | "Android te…" at bounding box center [291, 90] width 216 height 10
click at [322, 88] on input ""manual QA" | "manual testing" | "mobile testing" | "iOS testing" | "Android te…" at bounding box center [291, 90] width 216 height 10
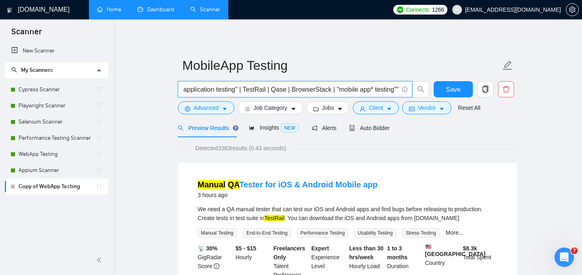
scroll to position [0, 582]
click at [341, 90] on input ""manual QA" | "manual testing" | "mobile testing" | "iOS testing" | "Android te…" at bounding box center [291, 90] width 216 height 10
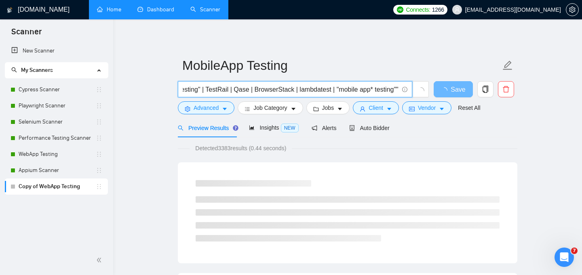
scroll to position [0, 629]
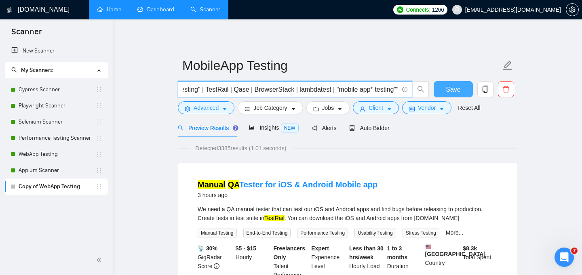
type input ""manual QA" | "manual testing" | "mobile testing" | "iOS testing" | "Android te…"
click at [449, 85] on span "Save" at bounding box center [453, 90] width 15 height 10
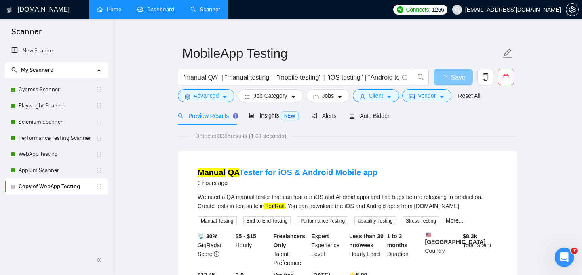
scroll to position [0, 0]
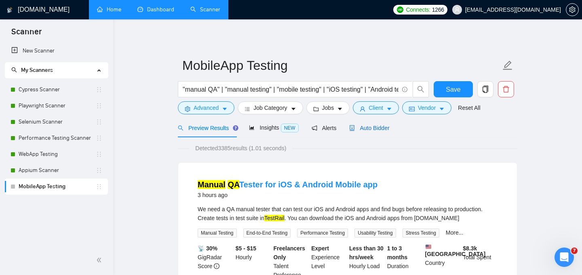
click at [372, 128] on span "Auto Bidder" at bounding box center [369, 128] width 40 height 6
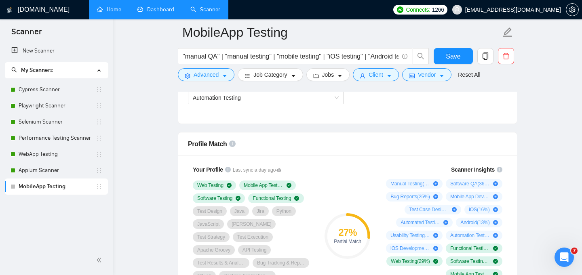
scroll to position [437, 0]
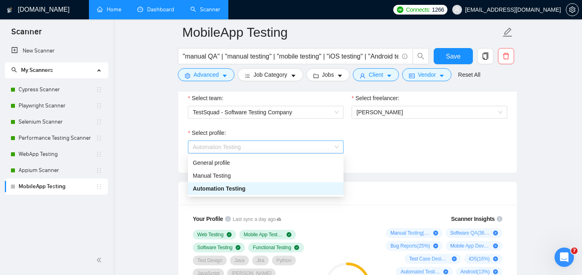
click at [334, 142] on span "Automation Testing" at bounding box center [266, 147] width 146 height 12
click at [303, 159] on div "General profile" at bounding box center [266, 163] width 146 height 9
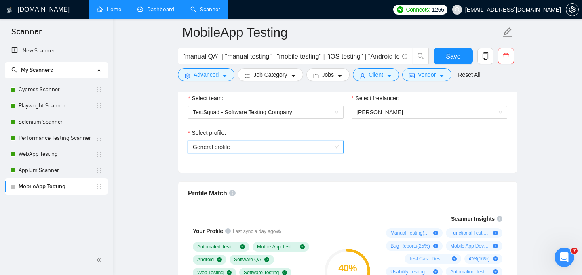
click at [339, 149] on div "General profile" at bounding box center [266, 147] width 156 height 13
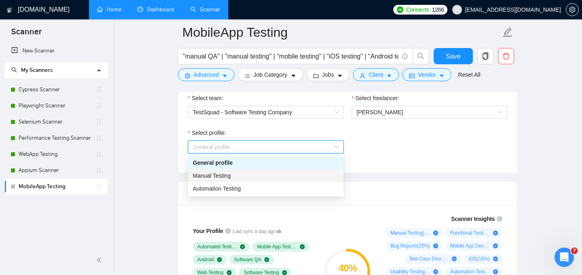
click at [329, 174] on div "Manual Testing" at bounding box center [266, 176] width 146 height 9
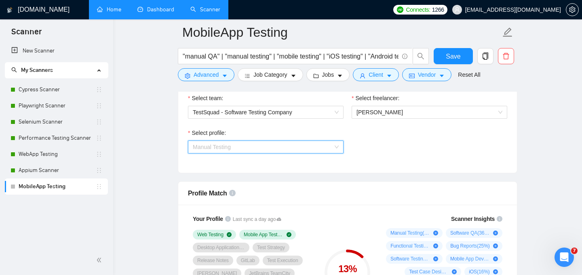
click at [335, 145] on span "Manual Testing" at bounding box center [266, 147] width 146 height 12
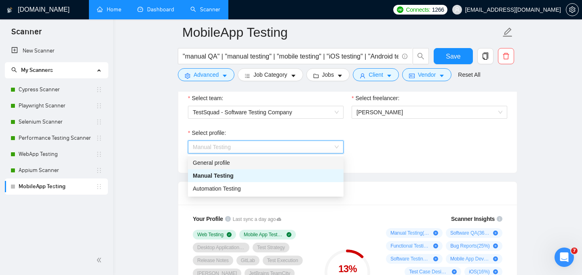
click at [308, 161] on div "General profile" at bounding box center [266, 163] width 146 height 9
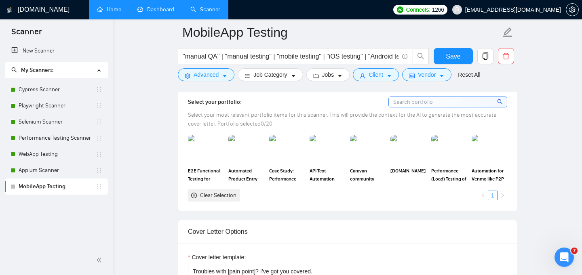
scroll to position [734, 0]
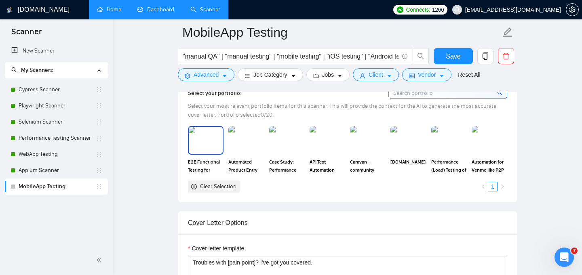
click at [209, 147] on img at bounding box center [206, 140] width 34 height 27
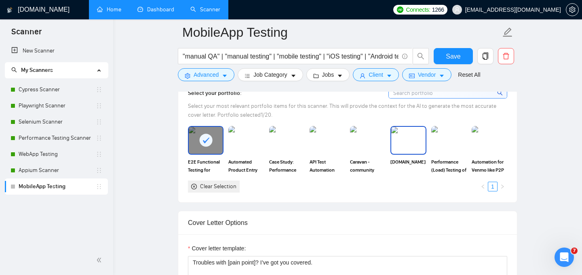
click at [410, 146] on img at bounding box center [409, 140] width 34 height 27
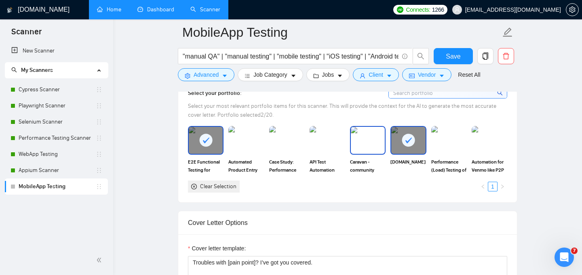
click at [369, 144] on img at bounding box center [368, 140] width 34 height 27
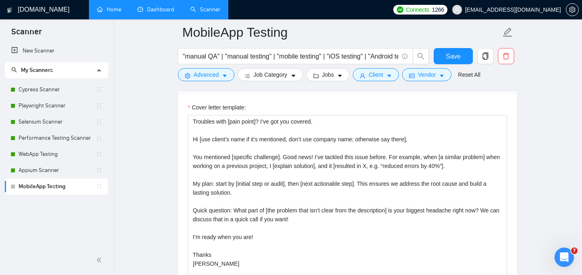
scroll to position [877, 0]
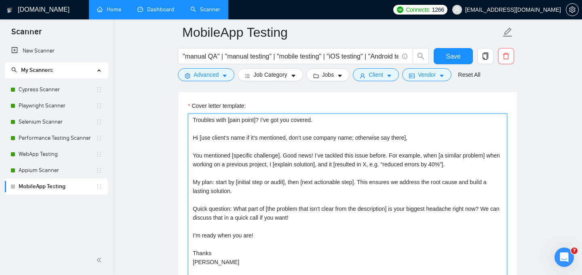
click at [432, 143] on textarea "Troubles with [pain point]? I’ve got you covered. Hi [use client’s name if it’s…" at bounding box center [348, 205] width 320 height 182
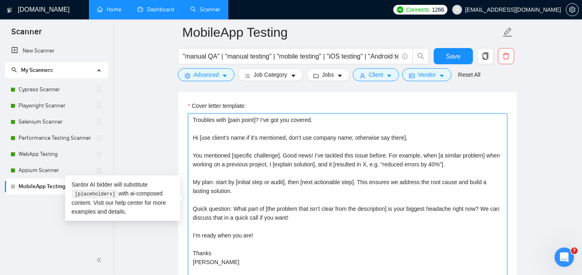
click at [480, 163] on textarea "Troubles with [pain point]? I’ve got you covered. Hi [use client’s name if it’s…" at bounding box center [348, 205] width 320 height 182
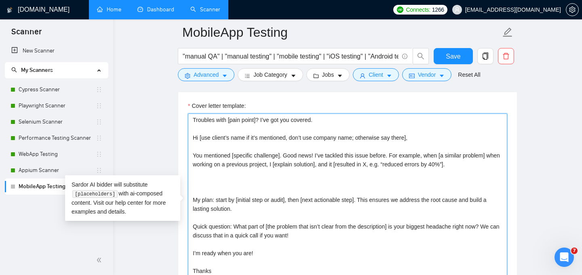
paste textarea "[In 3–4 sentences, restate the client’s goal using their keywords: e.g., “manua…"
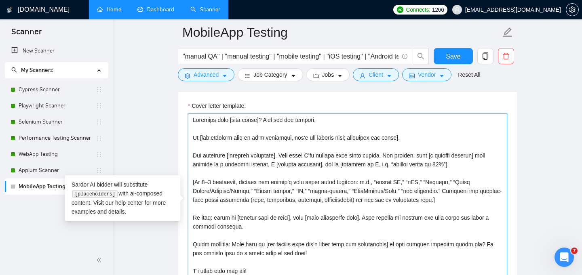
click at [313, 214] on textarea "Cover letter template:" at bounding box center [348, 205] width 320 height 182
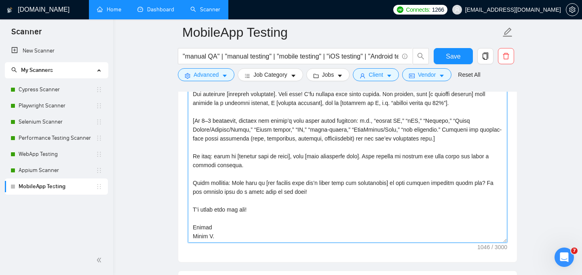
scroll to position [931, 0]
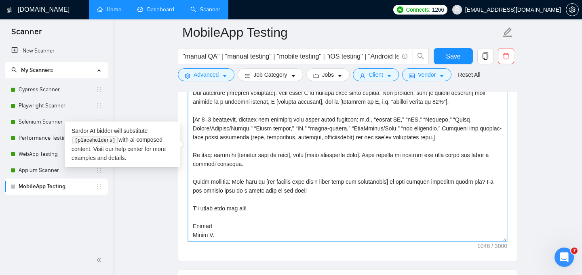
click at [237, 173] on textarea "Cover letter template:" at bounding box center [348, 151] width 320 height 182
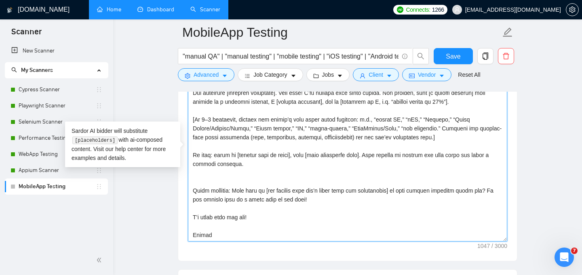
paste textarea "Devices I can test on [DATE]: iPhone 16 Pro Max, iPhone 15 Pro Max, iPad, Pixel…"
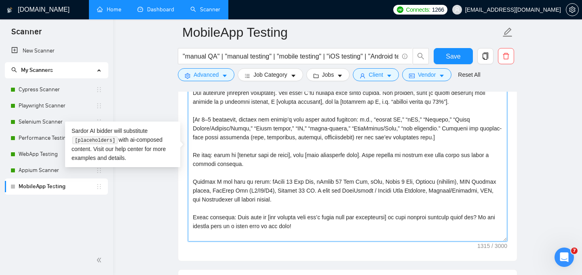
click at [452, 178] on textarea "Cover letter template:" at bounding box center [348, 151] width 320 height 182
drag, startPoint x: 239, startPoint y: 190, endPoint x: 233, endPoint y: 190, distance: 6.9
click at [233, 190] on textarea "Cover letter template:" at bounding box center [348, 151] width 320 height 182
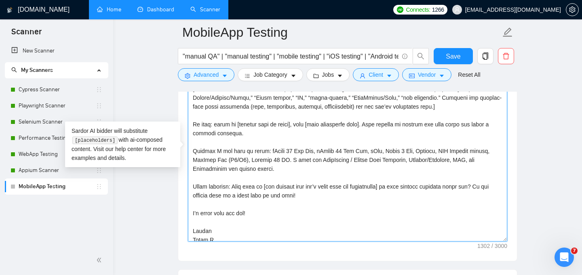
scroll to position [44, 0]
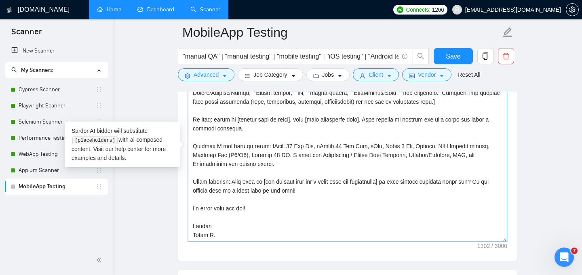
type textarea "Loremips dolo [sita conse]? A’el sed doe tempori. Ut [lab etdolo’m aliq en ad’m…"
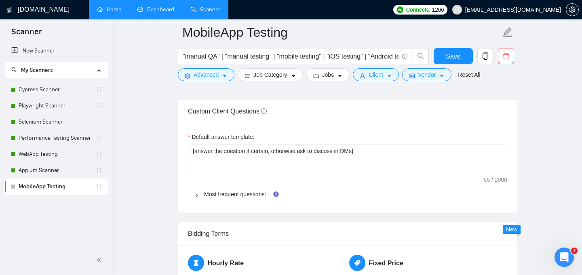
scroll to position [1106, 0]
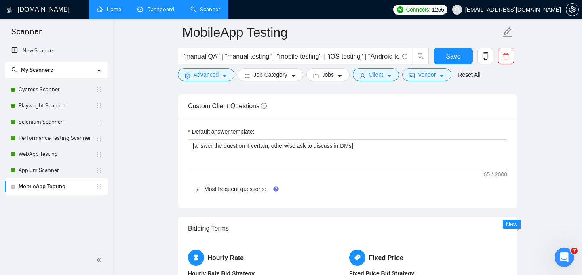
click at [258, 192] on span "Most frequent questions:" at bounding box center [352, 189] width 297 height 9
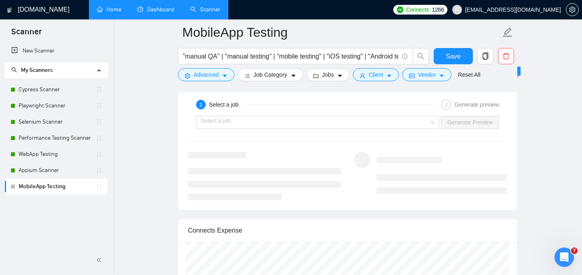
scroll to position [2173, 0]
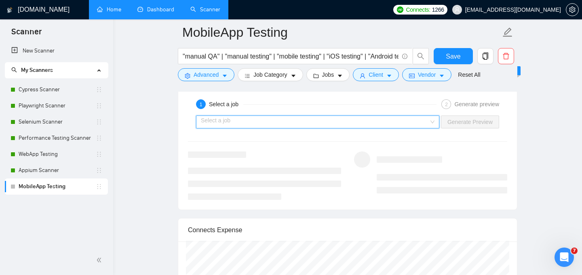
click at [425, 126] on input "search" at bounding box center [315, 122] width 228 height 12
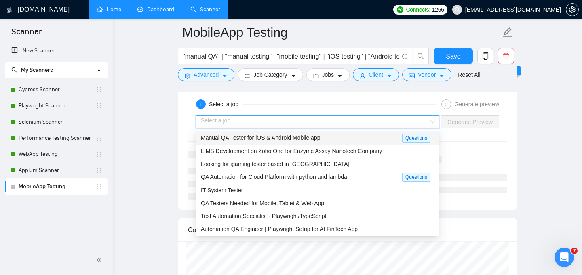
click at [315, 140] on span "Manual QA Tester for iOS & Android Mobile app" at bounding box center [260, 138] width 119 height 6
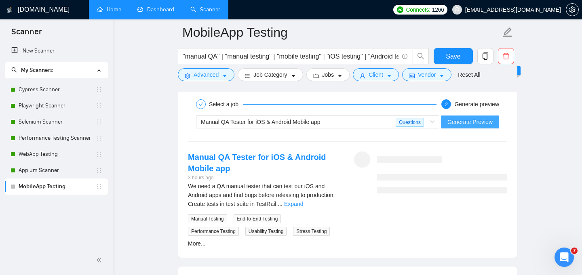
click at [458, 124] on span "Generate Preview" at bounding box center [470, 122] width 45 height 9
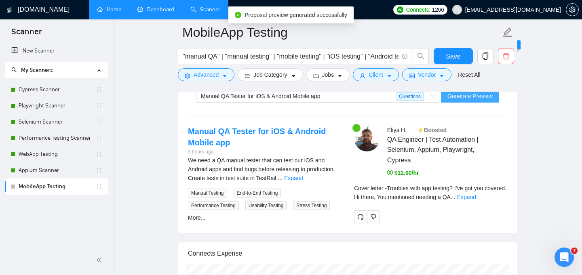
scroll to position [2231, 0]
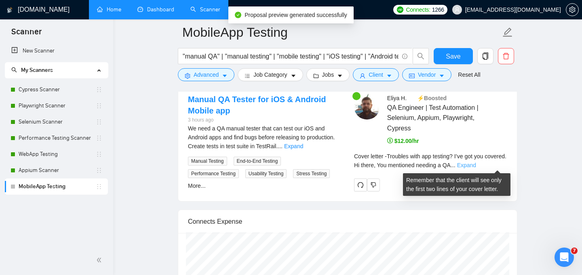
click at [476, 164] on link "Expand" at bounding box center [466, 165] width 19 height 6
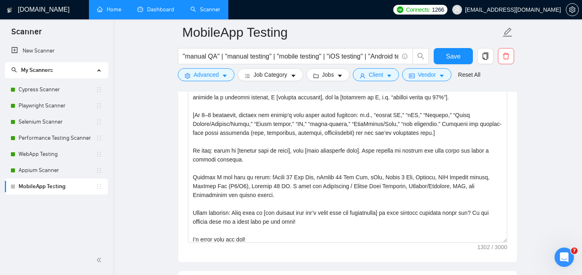
scroll to position [0, 0]
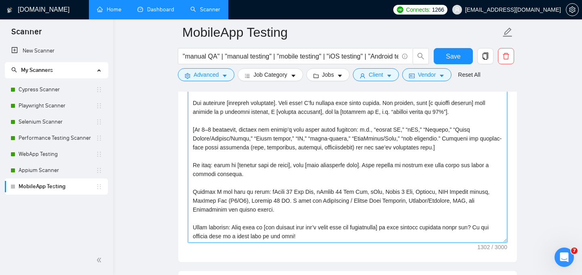
click at [263, 193] on textarea "Cover letter template:" at bounding box center [348, 152] width 320 height 182
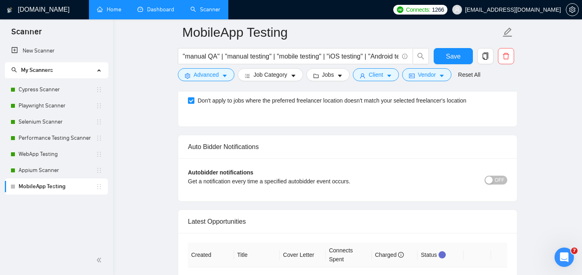
scroll to position [2935, 0]
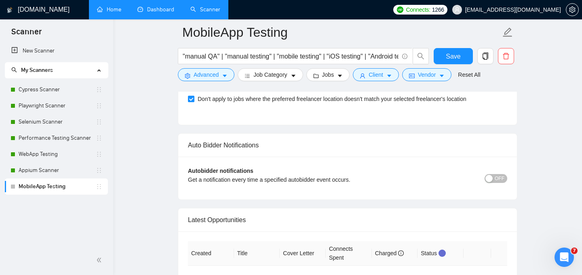
type textarea "Loremips dolo [sita conse]? A’el sed doe tempori. Ut [lab etdolo’m aliq en ad’m…"
click at [503, 174] on span "OFF" at bounding box center [500, 178] width 10 height 9
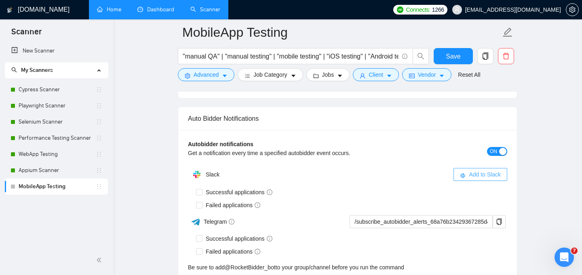
click at [474, 170] on span "Add to Slack" at bounding box center [485, 174] width 32 height 9
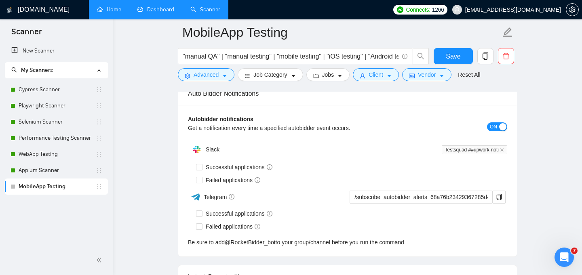
scroll to position [2423, 0]
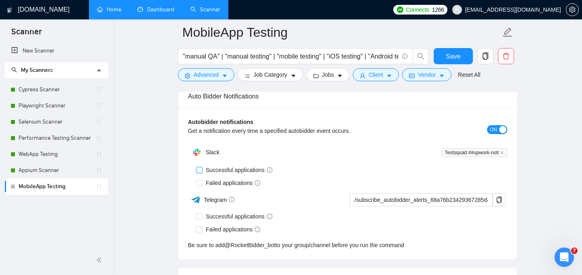
click at [201, 167] on input "Successful applications" at bounding box center [199, 170] width 6 height 6
checkbox input "true"
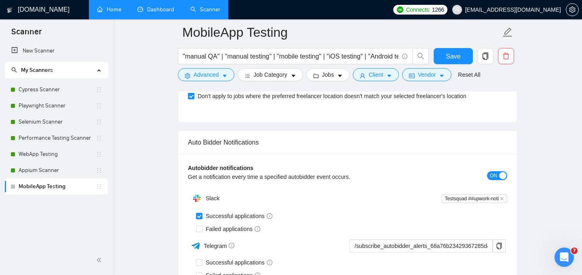
scroll to position [2378, 0]
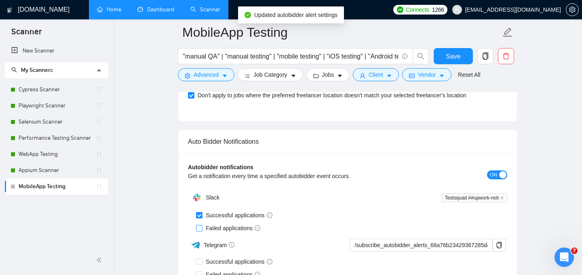
click at [201, 225] on input "Failed applications" at bounding box center [199, 228] width 6 height 6
checkbox input "true"
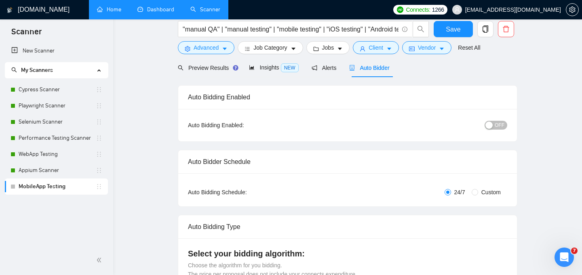
scroll to position [0, 0]
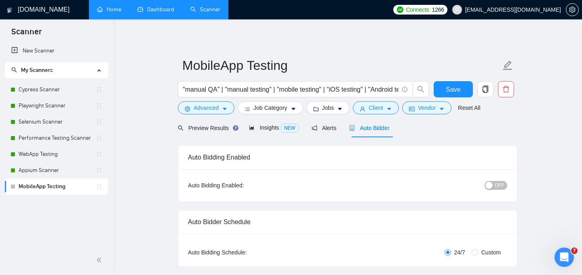
click at [502, 186] on span "OFF" at bounding box center [500, 185] width 10 height 9
click at [453, 90] on span "Save" at bounding box center [453, 90] width 15 height 10
click at [69, 174] on link "Appium Scanner" at bounding box center [57, 171] width 77 height 16
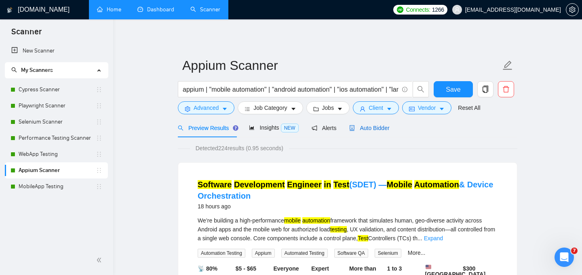
click at [370, 128] on span "Auto Bidder" at bounding box center [369, 128] width 40 height 6
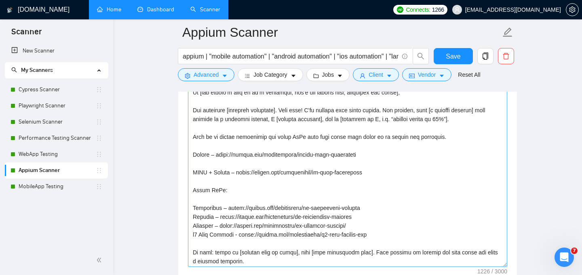
scroll to position [15, 0]
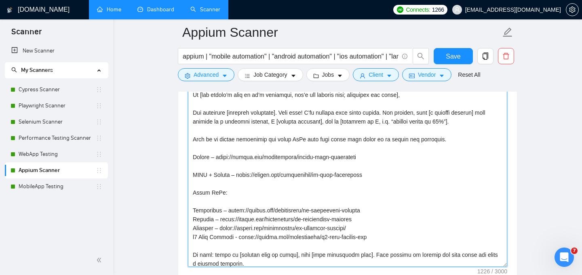
click at [367, 129] on textarea "Cover letter template:" at bounding box center [348, 176] width 320 height 182
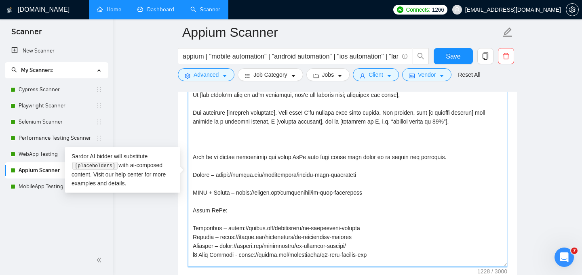
paste textarea "[In 3–4 sentences, restate the client’s goal using their keywords: e.g., “manua…"
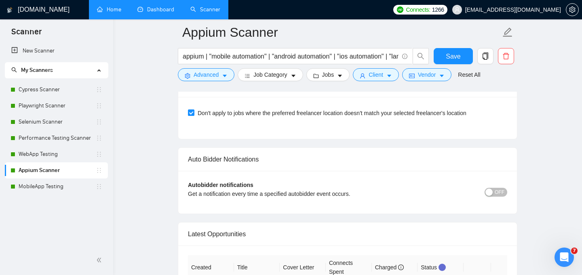
scroll to position [1908, 0]
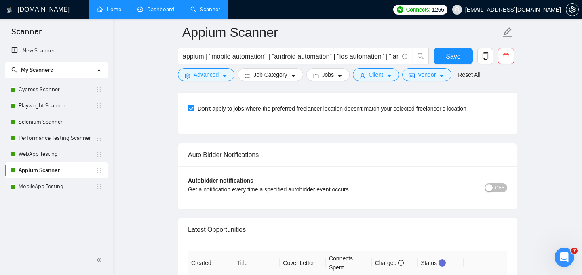
type textarea "Loremips dolo [sita conse]? A’el sed doe tempori. Ut [lab etdolo’m aliq en ad’m…"
click at [505, 186] on button "OFF" at bounding box center [496, 188] width 23 height 9
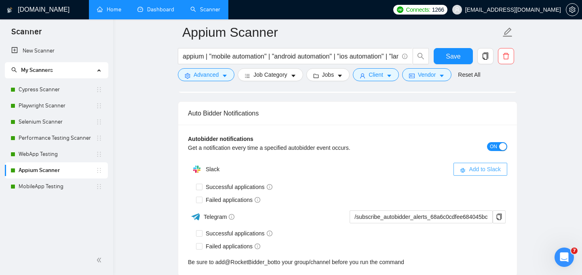
click at [483, 169] on span "Add to Slack" at bounding box center [485, 169] width 32 height 9
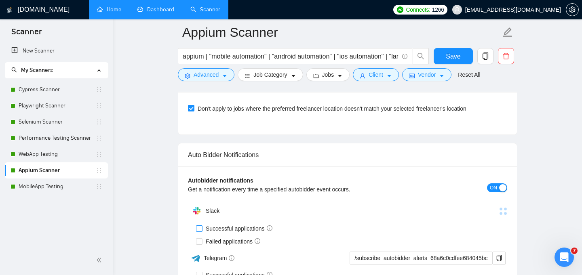
click at [199, 228] on input "Successful applications" at bounding box center [199, 229] width 6 height 6
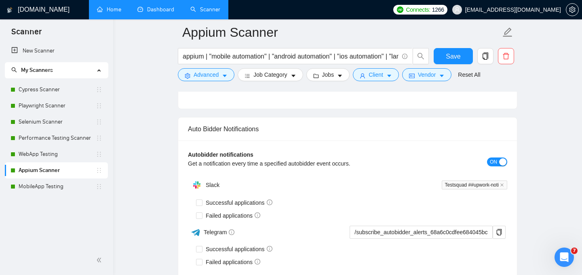
click at [201, 174] on div "Auto Bidder Notifications Autobidder notifications Get a notification every tim…" at bounding box center [348, 205] width 340 height 176
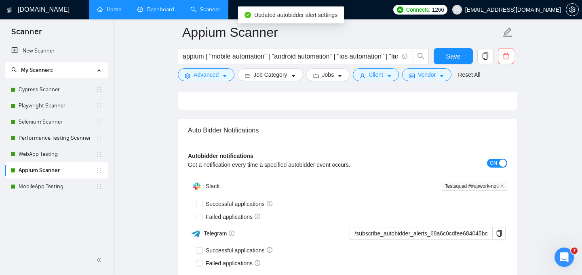
scroll to position [1933, 0]
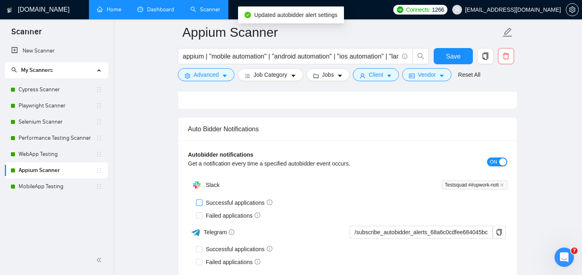
click at [199, 204] on input "Successful applications" at bounding box center [199, 203] width 6 height 6
checkbox input "true"
click at [201, 214] on input "Failed applications" at bounding box center [199, 216] width 6 height 6
checkbox input "true"
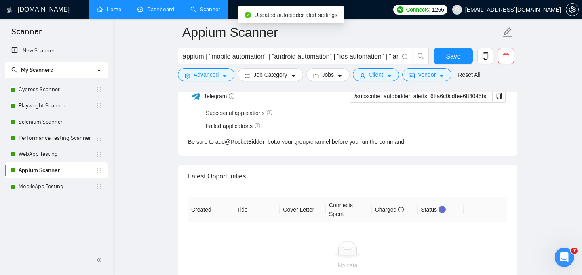
scroll to position [2070, 0]
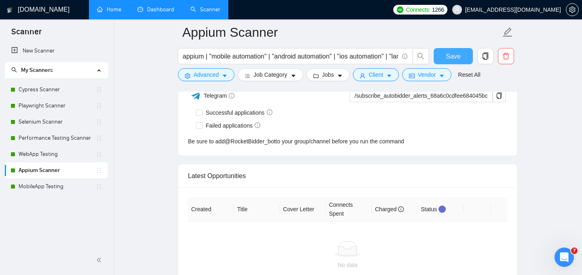
click at [455, 56] on span "Save" at bounding box center [453, 56] width 15 height 10
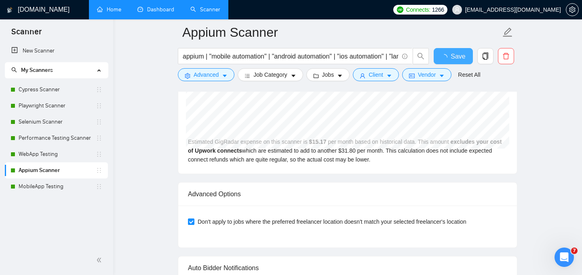
checkbox input "true"
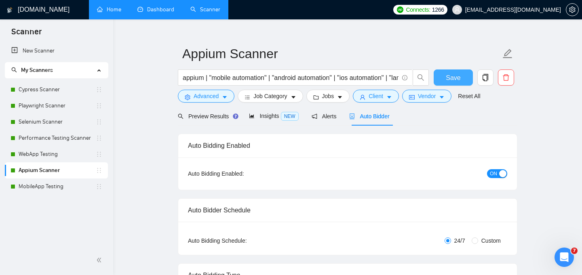
scroll to position [0, 0]
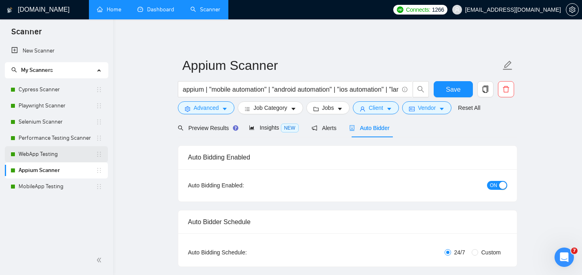
click at [42, 155] on link "WebApp Testing" at bounding box center [57, 154] width 77 height 16
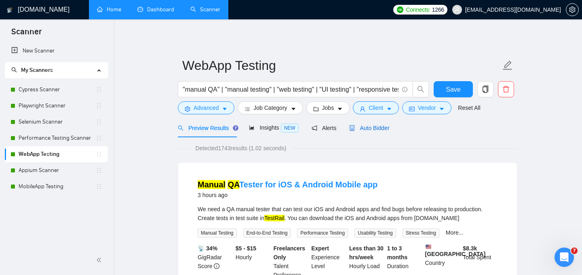
click at [372, 129] on span "Auto Bidder" at bounding box center [369, 128] width 40 height 6
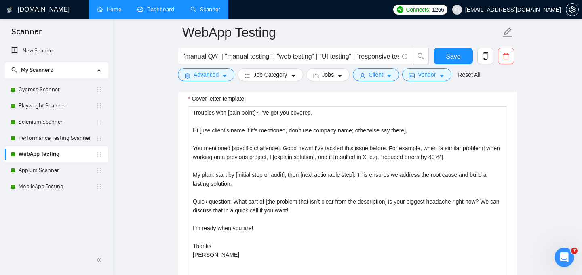
scroll to position [900, 0]
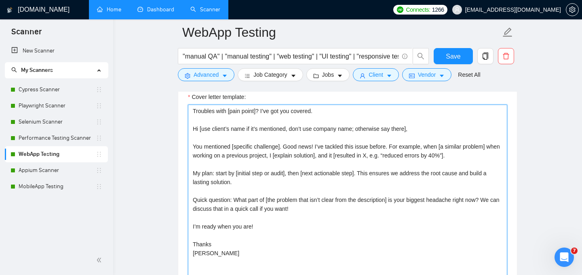
click at [258, 166] on textarea "Troubles with [pain point]? I’ve got you covered. Hi [use client’s name if it’s…" at bounding box center [348, 196] width 320 height 182
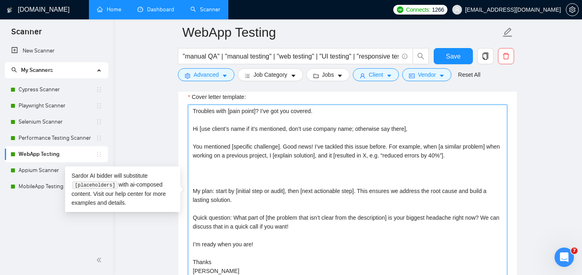
paste textarea "[In 3–4 sentences, restate the client’s goal using their keywords: e.g., “manua…"
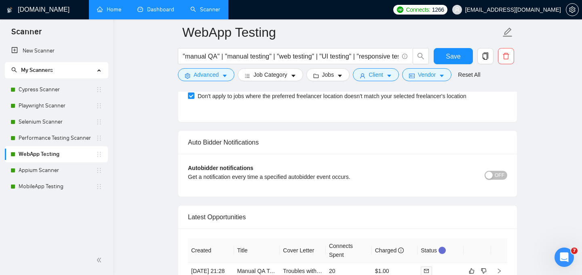
scroll to position [1921, 0]
type textarea "Loremips dolo [sita conse]? A’el sed doe tempori. Ut [lab etdolo’m aliq en ad’m…"
click at [503, 176] on span "OFF" at bounding box center [500, 174] width 10 height 9
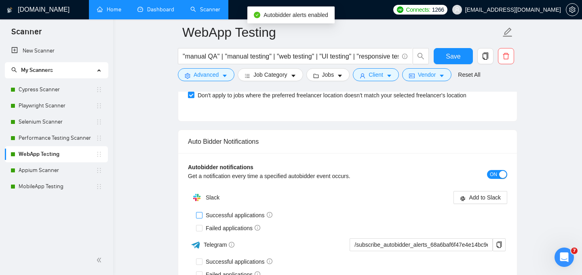
click at [199, 215] on input "Successful applications" at bounding box center [199, 215] width 6 height 6
checkbox input "true"
click at [199, 229] on input "Failed applications" at bounding box center [199, 228] width 6 height 6
checkbox input "true"
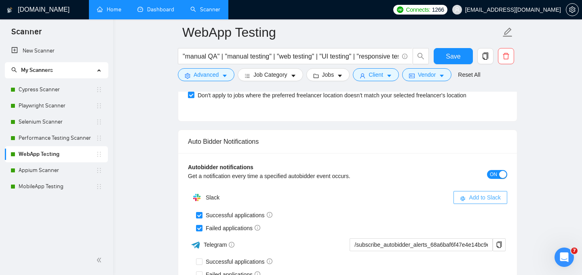
click at [479, 198] on span "Add to Slack" at bounding box center [485, 197] width 32 height 9
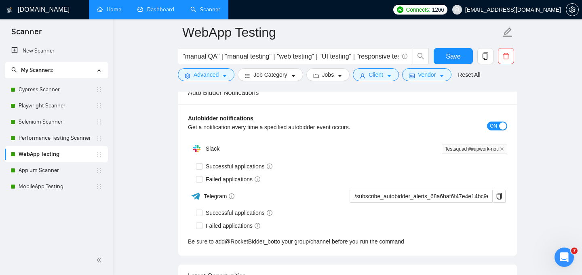
checkbox input "true"
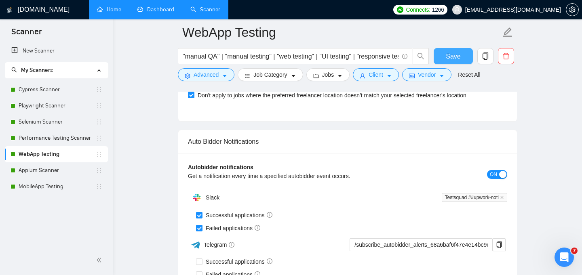
click at [450, 57] on span "Save" at bounding box center [453, 56] width 15 height 10
click at [83, 137] on link "Performance Testing Scanner" at bounding box center [57, 138] width 77 height 16
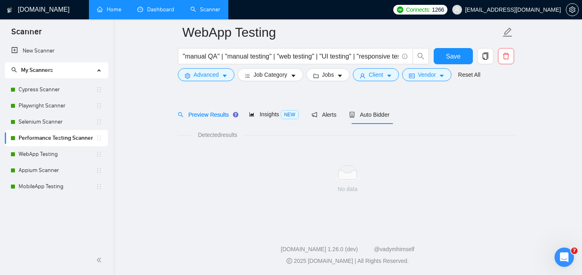
scroll to position [20, 0]
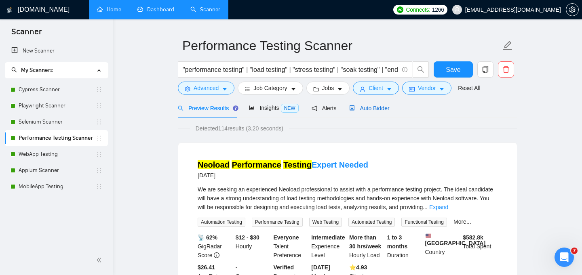
click at [379, 106] on span "Auto Bidder" at bounding box center [369, 108] width 40 height 6
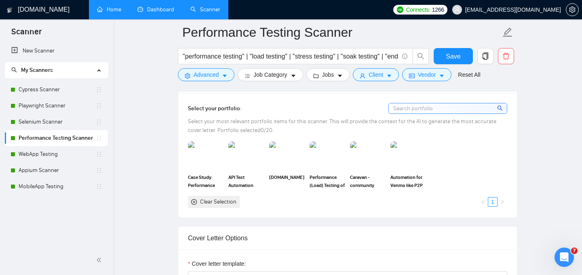
scroll to position [738, 0]
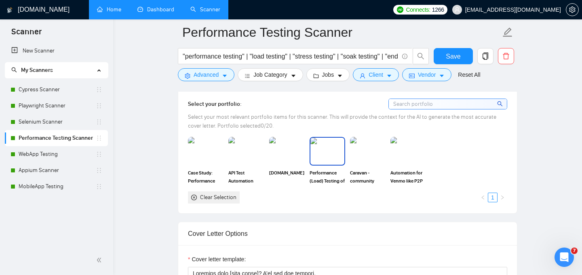
click at [321, 154] on img at bounding box center [328, 151] width 34 height 27
click at [402, 144] on img at bounding box center [409, 151] width 34 height 27
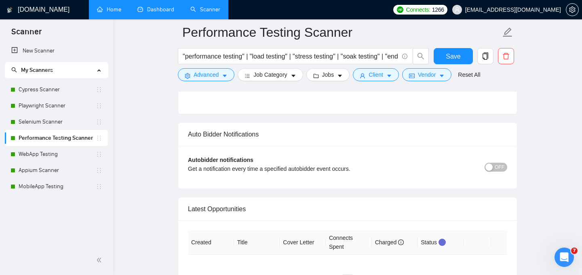
scroll to position [1929, 0]
click at [502, 163] on span "OFF" at bounding box center [500, 166] width 10 height 9
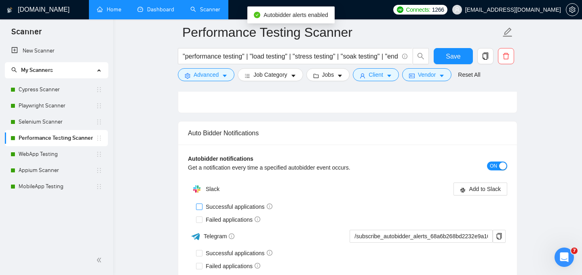
click at [200, 207] on input "Successful applications" at bounding box center [199, 207] width 6 height 6
checkbox input "true"
click at [200, 218] on input "Failed applications" at bounding box center [199, 220] width 6 height 6
checkbox input "true"
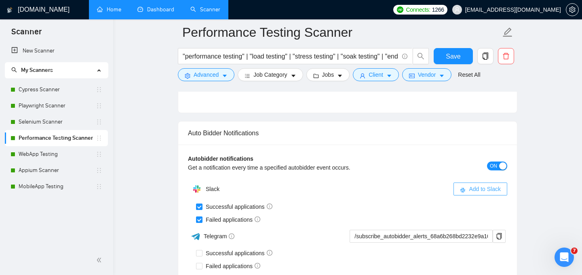
click at [472, 191] on span "Add to Slack" at bounding box center [485, 189] width 32 height 9
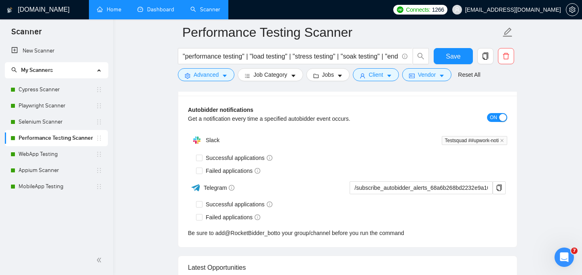
checkbox input "true"
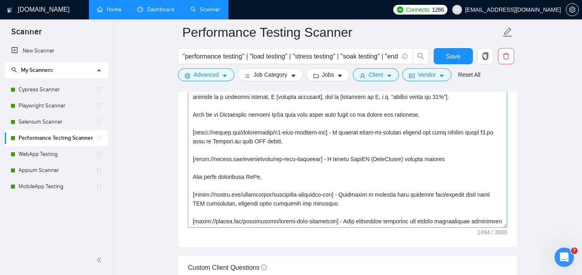
scroll to position [941, 0]
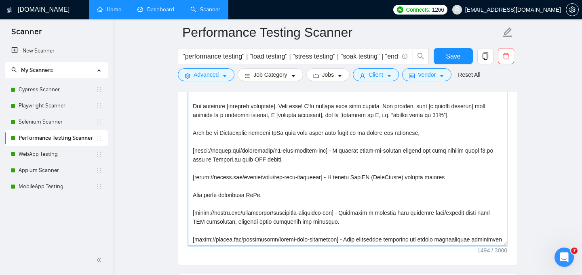
click at [365, 123] on textarea "Cover letter template:" at bounding box center [348, 155] width 320 height 182
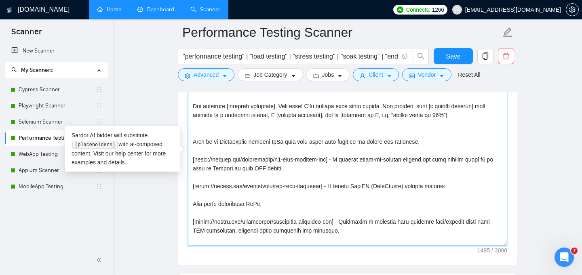
paste textarea "[In 3–4 sentences, restate the client’s goal using their keywords: e.g., “perfo…"
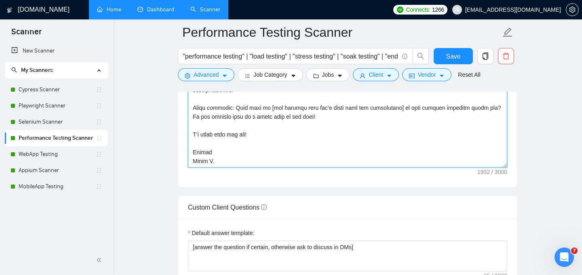
scroll to position [1020, 0]
type textarea "Loremips dolo [sita conse]? A’el sed doe tempori. Ut [lab etdolo’m aliq en ad’m…"
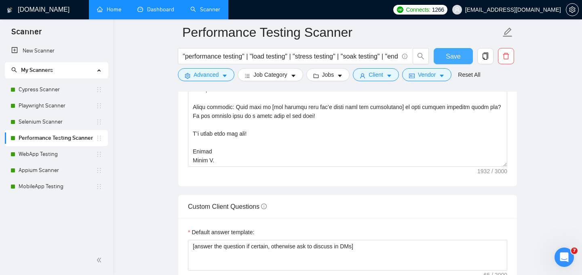
click at [455, 55] on span "Save" at bounding box center [453, 56] width 15 height 10
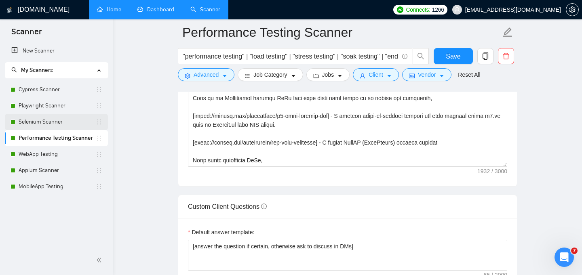
click at [61, 123] on link "Selenium Scanner" at bounding box center [57, 122] width 77 height 16
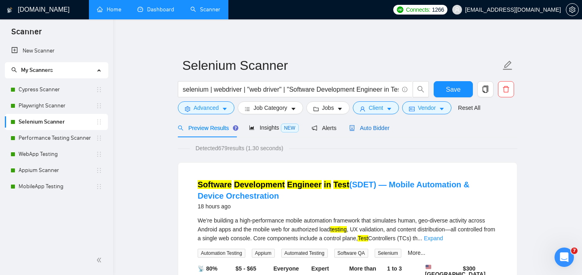
click at [367, 127] on span "Auto Bidder" at bounding box center [369, 128] width 40 height 6
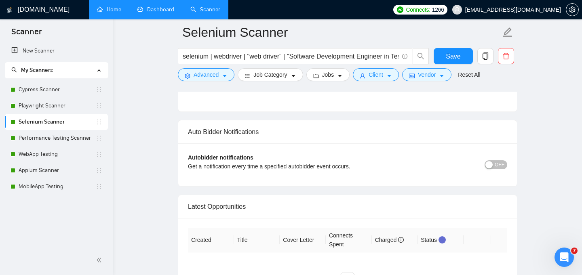
scroll to position [1945, 0]
click at [502, 159] on span "OFF" at bounding box center [500, 163] width 10 height 9
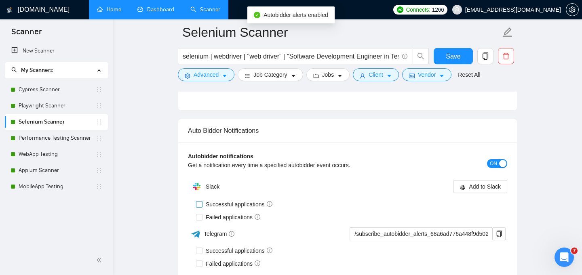
click at [201, 201] on input "Successful applications" at bounding box center [199, 204] width 6 height 6
checkbox input "true"
click at [200, 214] on input "Failed applications" at bounding box center [199, 217] width 6 height 6
checkbox input "true"
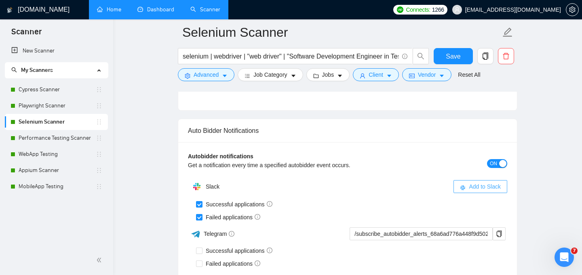
click at [478, 182] on span "Add to Slack" at bounding box center [485, 186] width 32 height 9
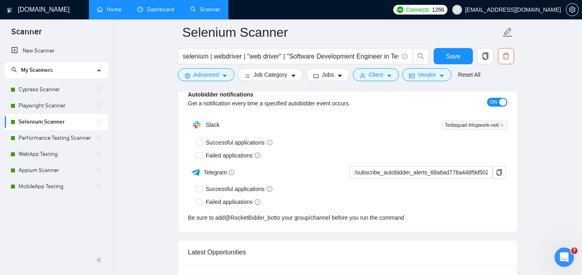
checkbox input "true"
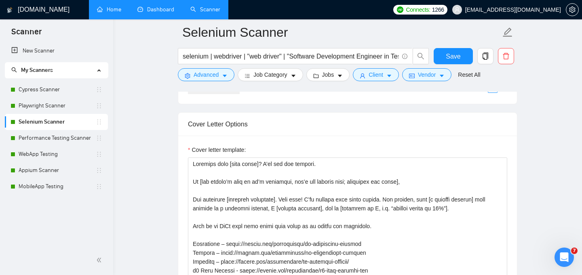
scroll to position [865, 0]
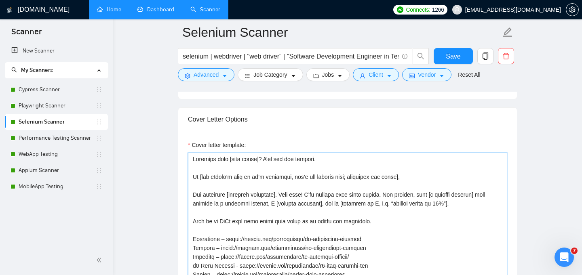
click at [481, 193] on textarea "Cover letter template:" at bounding box center [348, 244] width 320 height 182
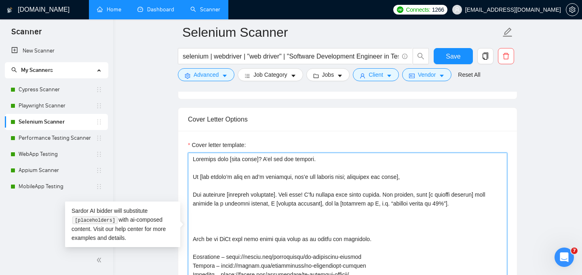
paste textarea "[In 3–4 sentences, restate the client’s goal using their keywords: e.g., “Selen…"
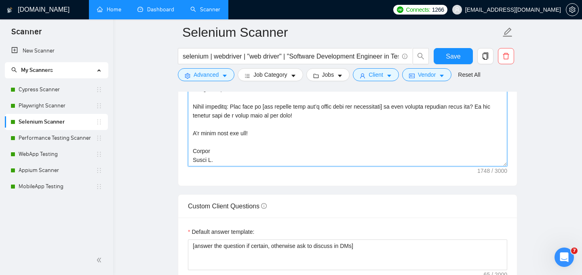
scroll to position [1035, 0]
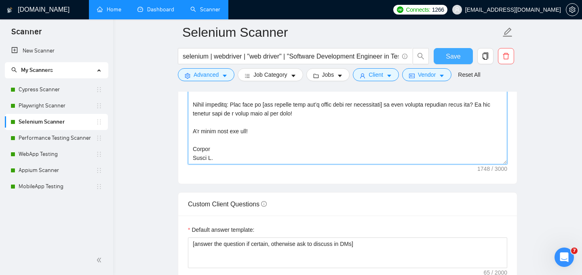
type textarea "Loremips dolo [sita conse]? A’el sed doe tempori. Ut [lab etdolo’m aliq en ad’m…"
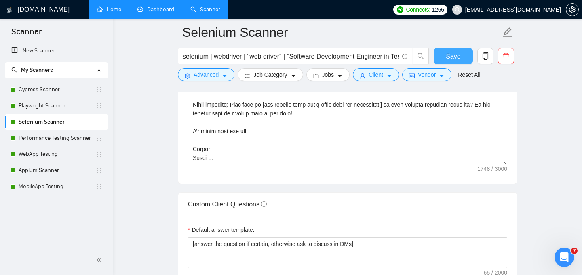
click at [444, 58] on button "Save" at bounding box center [453, 56] width 39 height 16
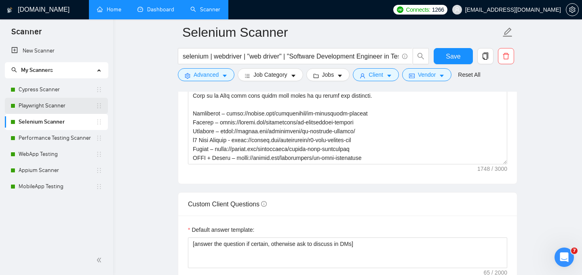
click at [59, 104] on link "Playwright Scanner" at bounding box center [57, 106] width 77 height 16
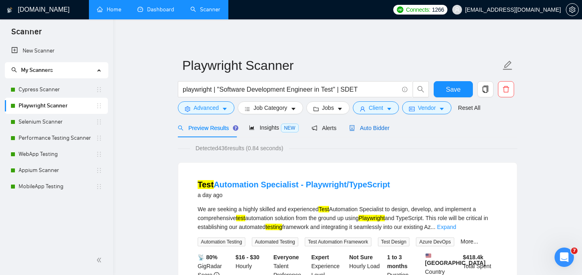
click at [368, 131] on span "Auto Bidder" at bounding box center [369, 128] width 40 height 6
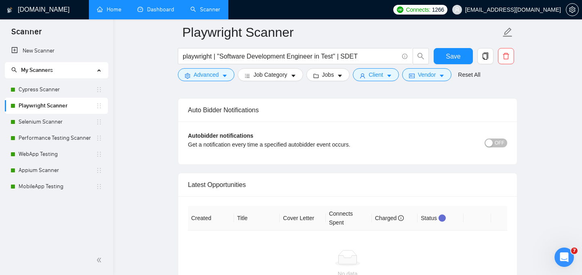
scroll to position [1965, 0]
click at [501, 139] on span "OFF" at bounding box center [500, 143] width 10 height 9
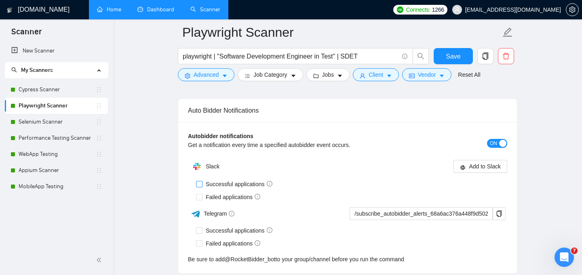
click at [199, 181] on input "Successful applications" at bounding box center [199, 184] width 6 height 6
checkbox input "true"
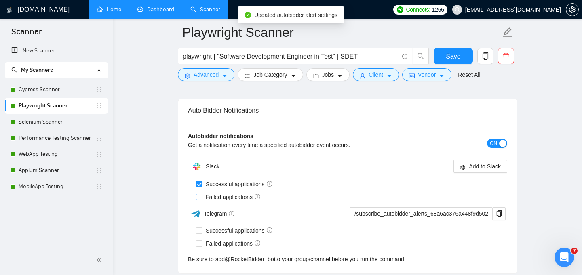
click at [199, 194] on input "Failed applications" at bounding box center [199, 197] width 6 height 6
checkbox input "true"
click at [484, 162] on span "Add to Slack" at bounding box center [485, 166] width 32 height 9
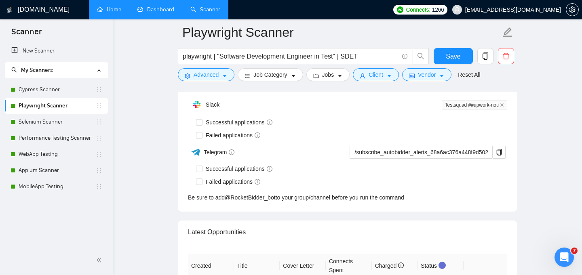
checkbox input "true"
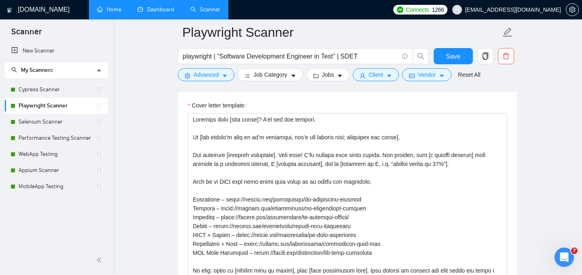
scroll to position [904, 0]
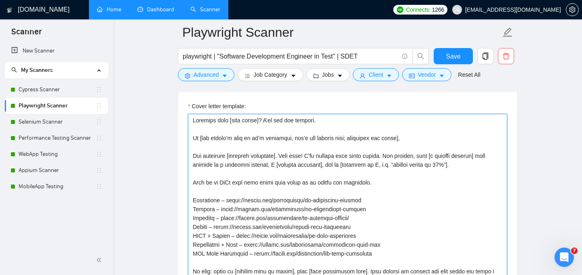
click at [485, 155] on textarea "Cover letter template:" at bounding box center [348, 205] width 320 height 182
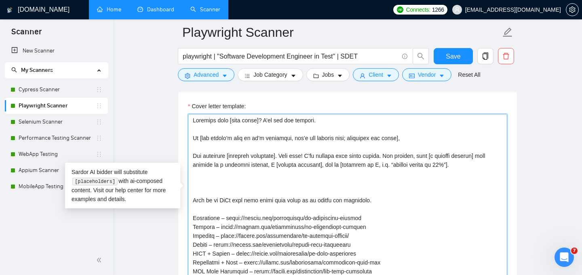
paste textarea "[In 3–4 sentences, restate the client’s goal using their keywords: “Playwright,…"
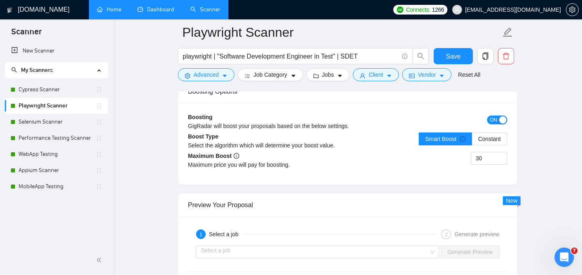
scroll to position [1482, 0]
type textarea "Loremips dolo [sita conse]? A’el sed doe tempori. Ut [lab etdolo’m aliq en ad’m…"
click at [455, 58] on span "Save" at bounding box center [453, 56] width 15 height 10
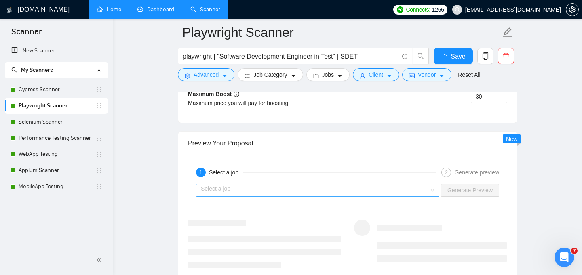
checkbox input "true"
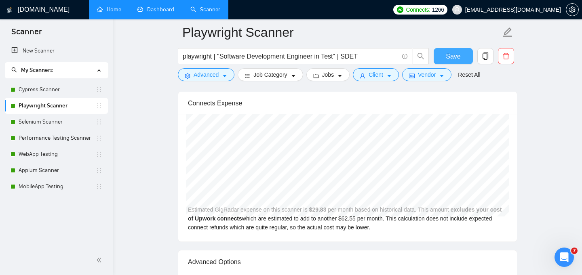
scroll to position [1729, 0]
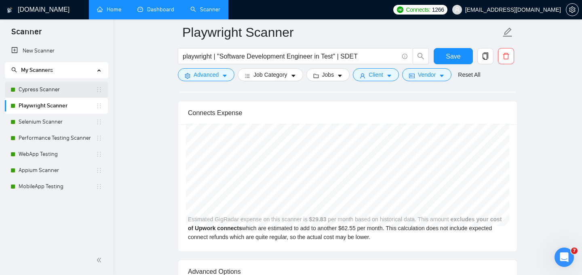
click at [54, 91] on link "Cypress Scanner" at bounding box center [57, 90] width 77 height 16
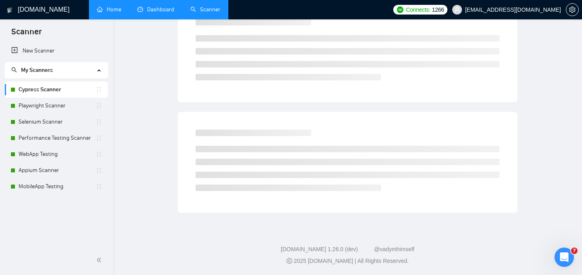
scroll to position [20, 0]
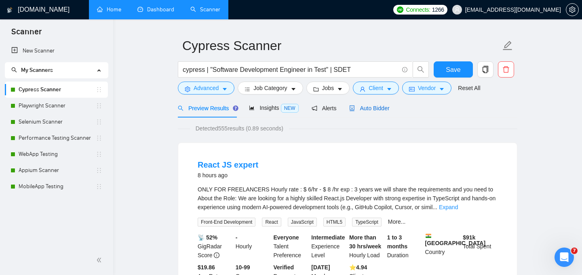
click at [377, 106] on span "Auto Bidder" at bounding box center [369, 108] width 40 height 6
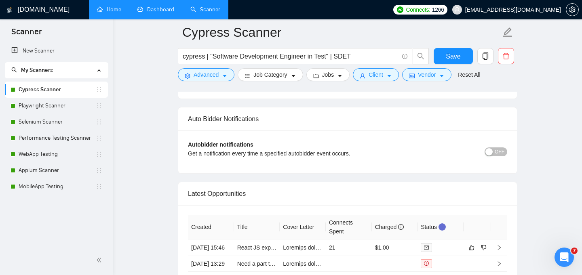
scroll to position [1956, 0]
click at [498, 148] on span "OFF" at bounding box center [500, 152] width 10 height 9
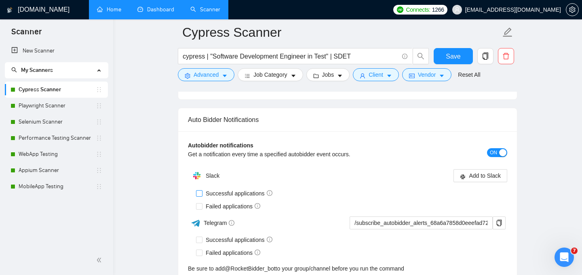
click at [199, 191] on input "Successful applications" at bounding box center [199, 194] width 6 height 6
checkbox input "true"
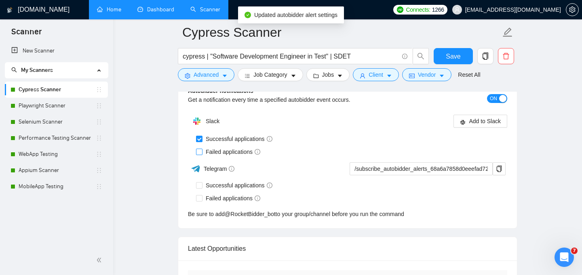
click at [196, 194] on div "Slack Add to Slack Successful applications Failed applications Telegram /subscr…" at bounding box center [348, 166] width 320 height 106
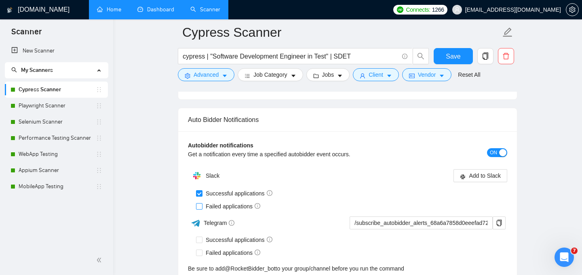
click at [200, 203] on input "Failed applications" at bounding box center [199, 206] width 6 height 6
checkbox input "true"
click at [488, 172] on span "Add to Slack" at bounding box center [485, 176] width 32 height 9
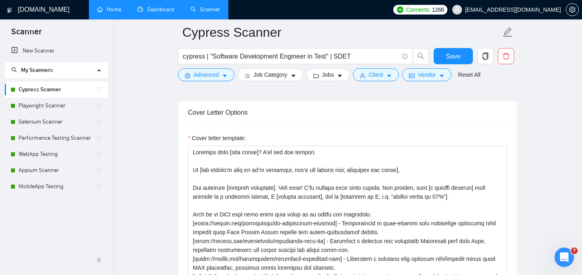
scroll to position [872, 0]
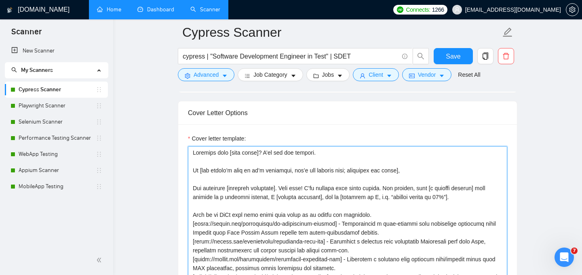
click at [477, 184] on textarea "Cover letter template:" at bounding box center [348, 237] width 320 height 182
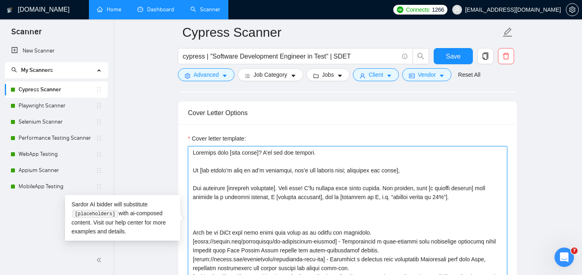
paste textarea "[In 3–4 sentences, restate the client’s goal using their keywords: “Cypress,” “…"
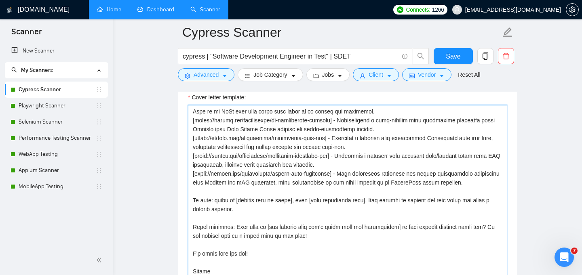
scroll to position [914, 0]
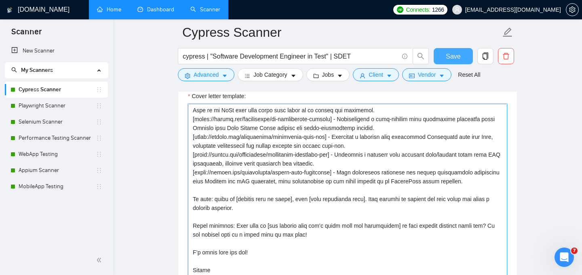
type textarea "Loremips dolo [sita conse]? A’el sed doe tempori. Ut [lab etdolo’m aliq en ad’m…"
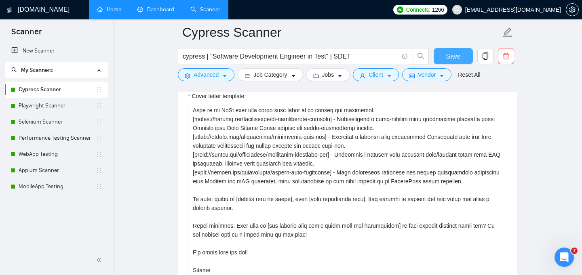
click at [459, 55] on span "Save" at bounding box center [453, 56] width 15 height 10
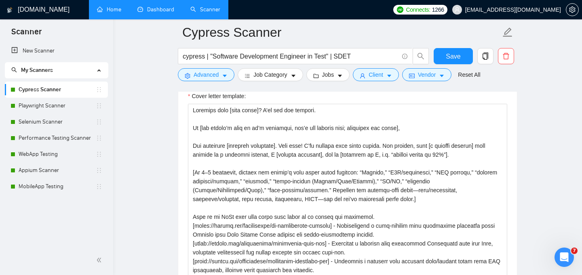
click at [159, 13] on link "Dashboard" at bounding box center [156, 9] width 37 height 7
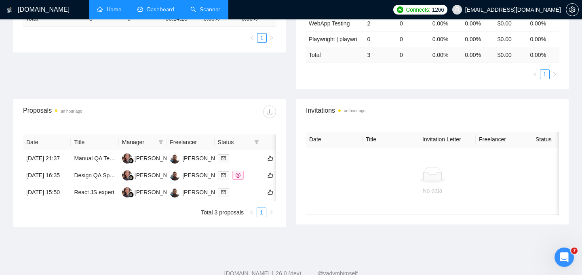
scroll to position [224, 0]
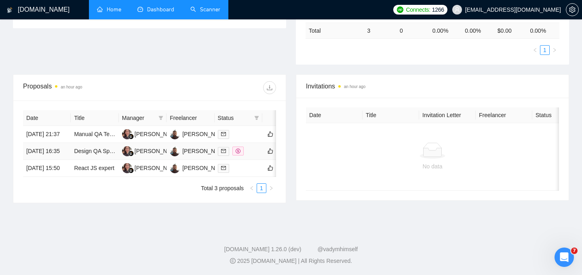
click at [253, 156] on div at bounding box center [238, 151] width 41 height 9
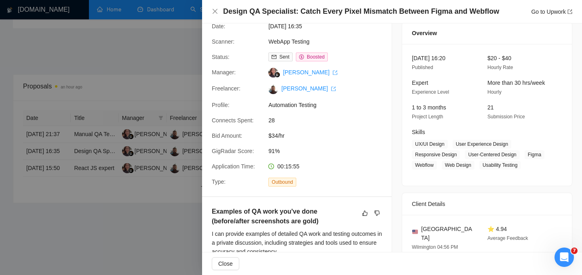
scroll to position [30, 0]
drag, startPoint x: 270, startPoint y: 129, endPoint x: 278, endPoint y: 129, distance: 7.7
click at [278, 124] on span "28" at bounding box center [329, 119] width 121 height 9
drag, startPoint x: 274, startPoint y: 144, endPoint x: 294, endPoint y: 144, distance: 20.6
click at [294, 140] on span "$34/hr" at bounding box center [329, 135] width 121 height 9
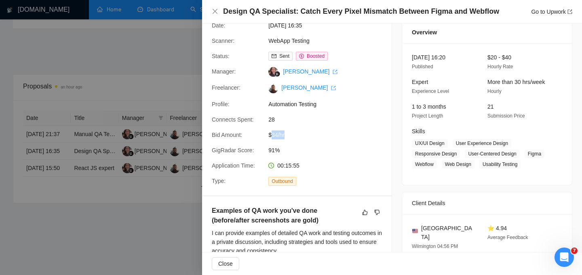
click at [294, 140] on span "$34/hr" at bounding box center [329, 135] width 121 height 9
drag, startPoint x: 287, startPoint y: 175, endPoint x: 303, endPoint y: 173, distance: 16.0
click at [303, 170] on div "00:15:55" at bounding box center [307, 165] width 85 height 9
click at [316, 170] on div "00:15:55" at bounding box center [307, 165] width 85 height 9
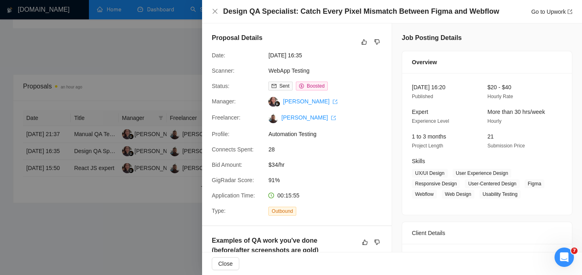
click at [176, 243] on div at bounding box center [291, 137] width 582 height 275
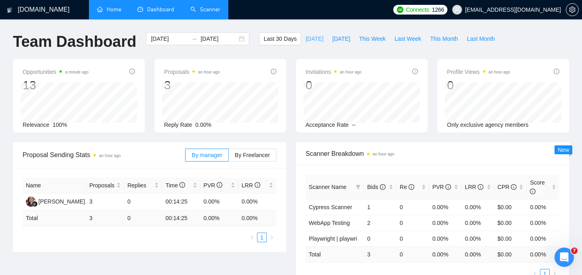
click at [309, 38] on span "[DATE]" at bounding box center [315, 38] width 18 height 9
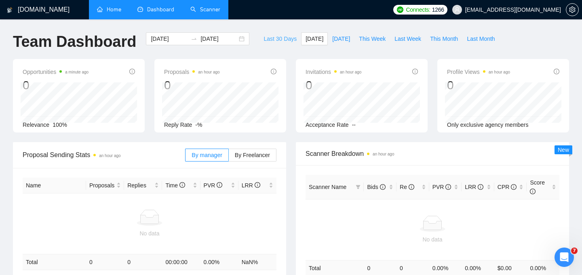
click at [275, 42] on span "Last 30 Days" at bounding box center [280, 38] width 33 height 9
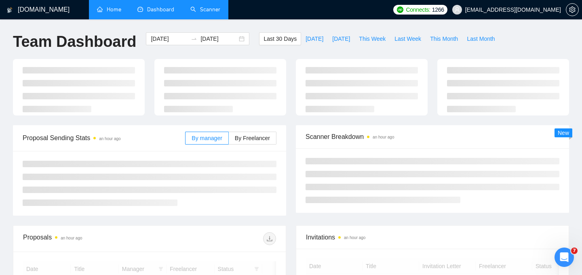
type input "[DATE]"
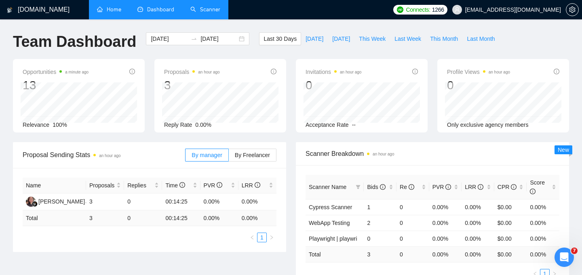
click at [59, 125] on span "100%" at bounding box center [60, 125] width 15 height 6
click at [98, 131] on div "Opportunities a minute ago 13 [DATE] Relevant 1 Relevance 100%" at bounding box center [79, 96] width 132 height 74
click at [199, 125] on span "0.00%" at bounding box center [203, 125] width 16 height 6
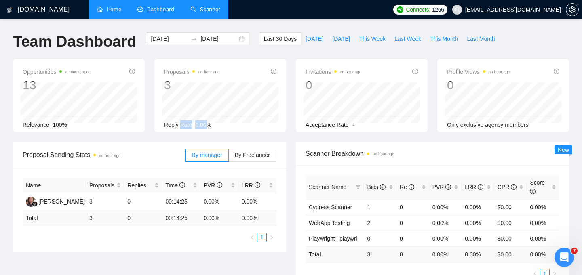
click at [199, 125] on span "0.00%" at bounding box center [203, 125] width 16 height 6
click at [248, 121] on div "Reply Rate 0.00%" at bounding box center [220, 125] width 112 height 9
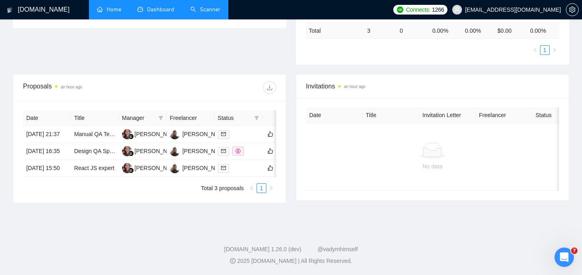
scroll to position [246, 0]
click at [241, 167] on div at bounding box center [238, 168] width 41 height 9
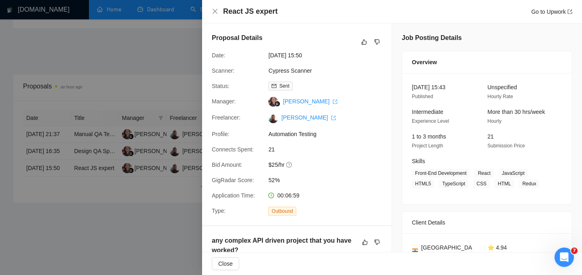
click at [279, 169] on span "$25/hr" at bounding box center [329, 165] width 121 height 9
click at [290, 185] on span "52%" at bounding box center [329, 180] width 121 height 9
click at [159, 221] on div at bounding box center [291, 137] width 582 height 275
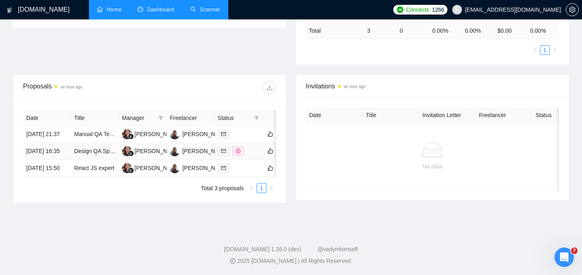
click at [254, 147] on div at bounding box center [238, 151] width 41 height 9
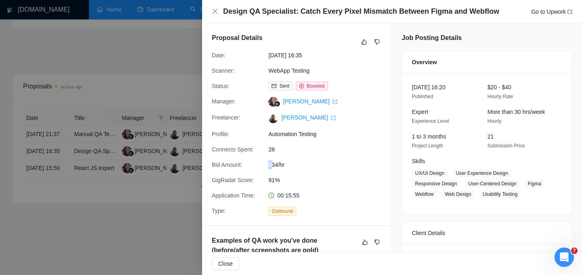
drag, startPoint x: 273, startPoint y: 172, endPoint x: 296, endPoint y: 169, distance: 23.2
click at [296, 169] on span "$34/hr" at bounding box center [329, 165] width 121 height 9
click at [297, 169] on span "$34/hr" at bounding box center [329, 165] width 121 height 9
click at [131, 205] on div at bounding box center [291, 137] width 582 height 275
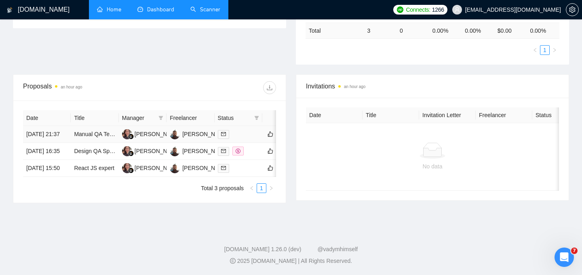
click at [241, 130] on div at bounding box center [238, 134] width 41 height 9
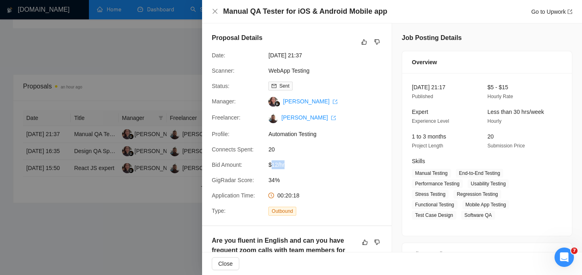
drag, startPoint x: 273, startPoint y: 174, endPoint x: 286, endPoint y: 174, distance: 12.5
click at [286, 169] on span "$12/hr" at bounding box center [329, 165] width 121 height 9
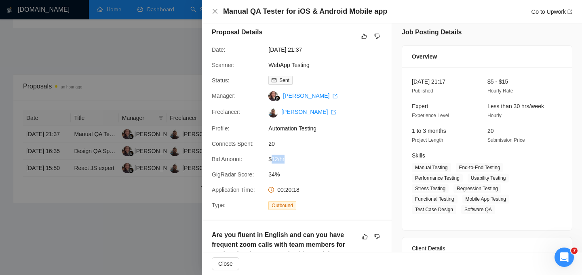
scroll to position [0, 0]
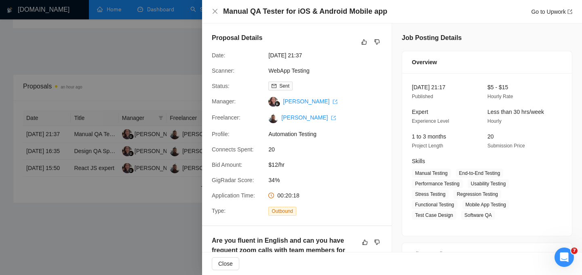
click at [160, 237] on div at bounding box center [291, 137] width 582 height 275
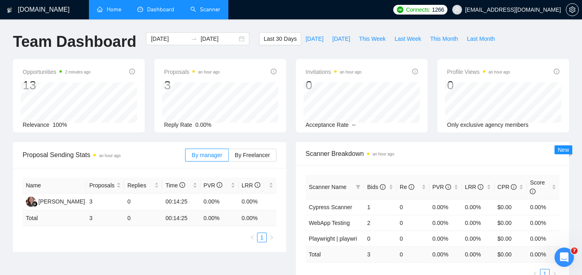
click at [218, 13] on link "Scanner" at bounding box center [206, 9] width 30 height 7
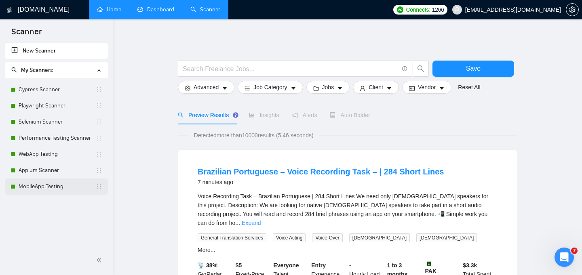
click at [38, 187] on link "MobileApp Testing" at bounding box center [57, 187] width 77 height 16
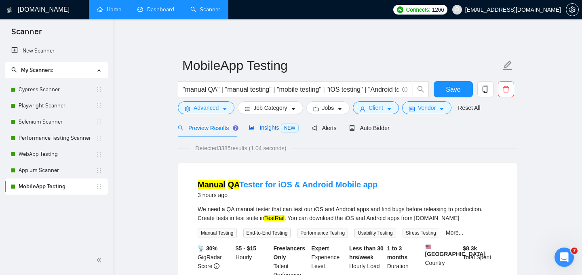
click at [269, 131] on span "Insights NEW" at bounding box center [273, 128] width 49 height 6
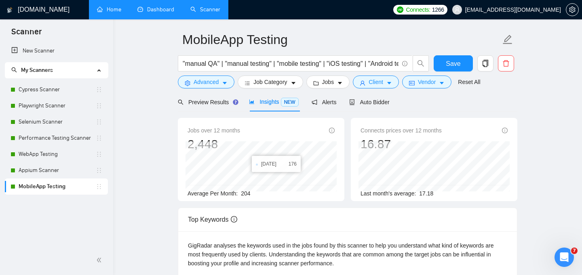
scroll to position [31, 0]
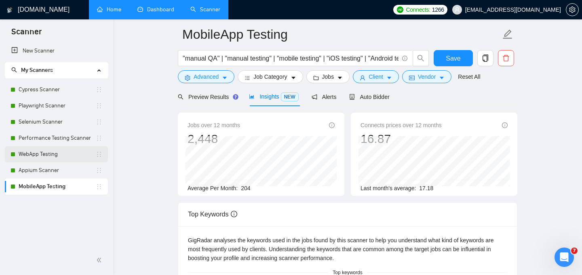
click at [50, 152] on link "WebApp Testing" at bounding box center [57, 154] width 77 height 16
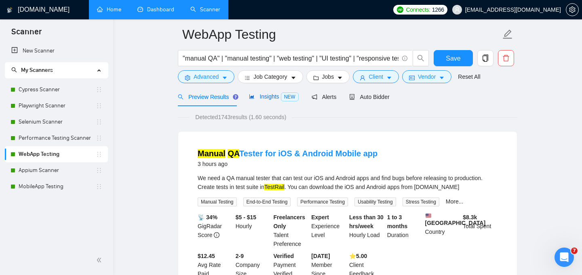
click at [273, 96] on span "Insights NEW" at bounding box center [273, 96] width 49 height 6
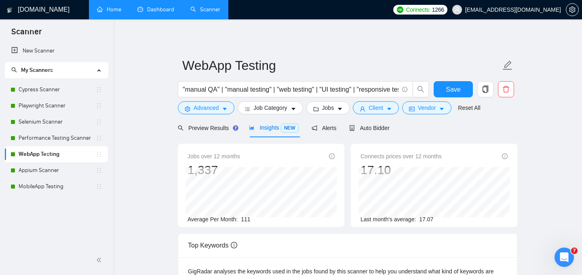
click at [165, 13] on link "Dashboard" at bounding box center [156, 9] width 37 height 7
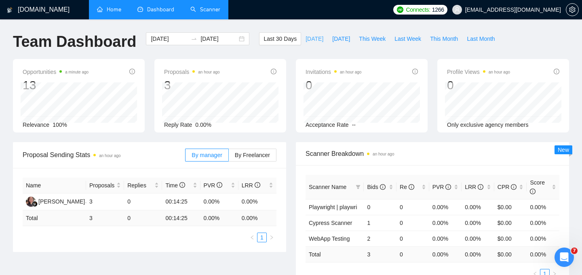
click at [306, 38] on span "[DATE]" at bounding box center [315, 38] width 18 height 9
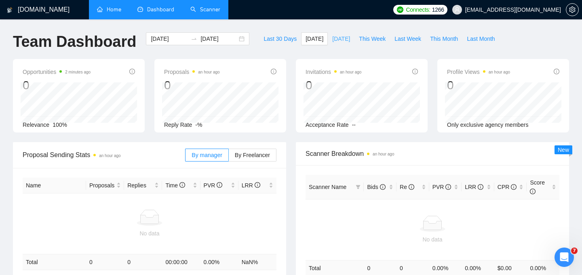
click at [341, 38] on span "[DATE]" at bounding box center [341, 38] width 18 height 9
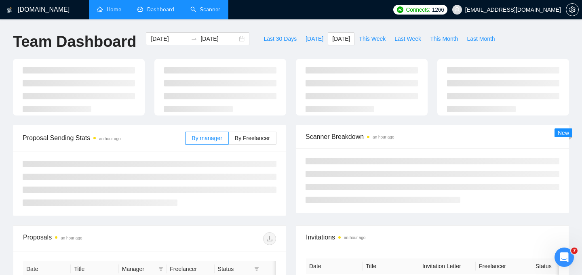
type input "[DATE]"
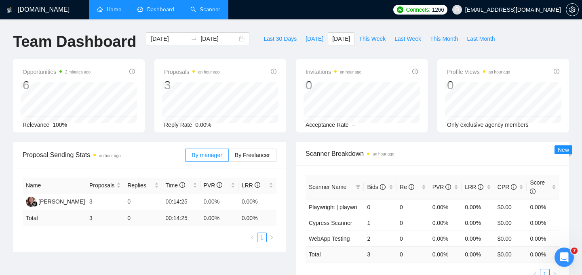
click at [290, 140] on div "Opportunities 2 minutes ago 6 Relevance 100% Proposals an hour ago 3 [DATE] Sen…" at bounding box center [291, 100] width 566 height 83
click at [288, 41] on span "Last 30 Days" at bounding box center [280, 38] width 33 height 9
type input "[DATE]"
click at [329, 126] on span "Acceptance Rate" at bounding box center [327, 125] width 43 height 6
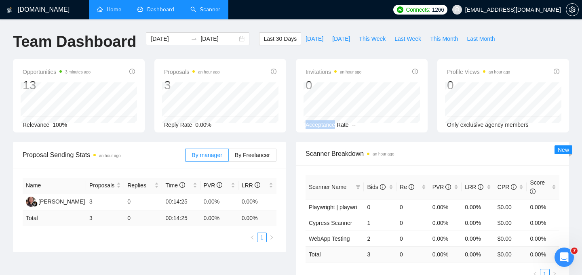
click at [329, 126] on span "Acceptance Rate" at bounding box center [327, 125] width 43 height 6
click at [343, 125] on span "Acceptance Rate" at bounding box center [327, 125] width 43 height 6
click at [467, 140] on div "Opportunities 3 minutes ago 13 Relevance 100% Proposals an hour ago 3 Reply Rat…" at bounding box center [291, 100] width 566 height 83
click at [309, 40] on span "[DATE]" at bounding box center [315, 38] width 18 height 9
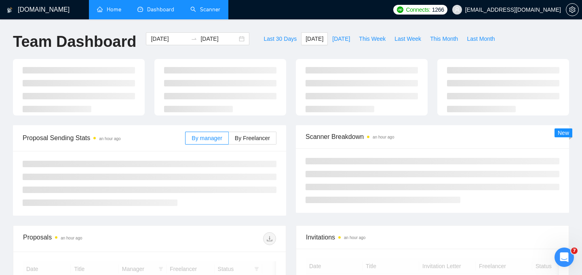
type input "[DATE]"
